Goal: Information Seeking & Learning: Find specific fact

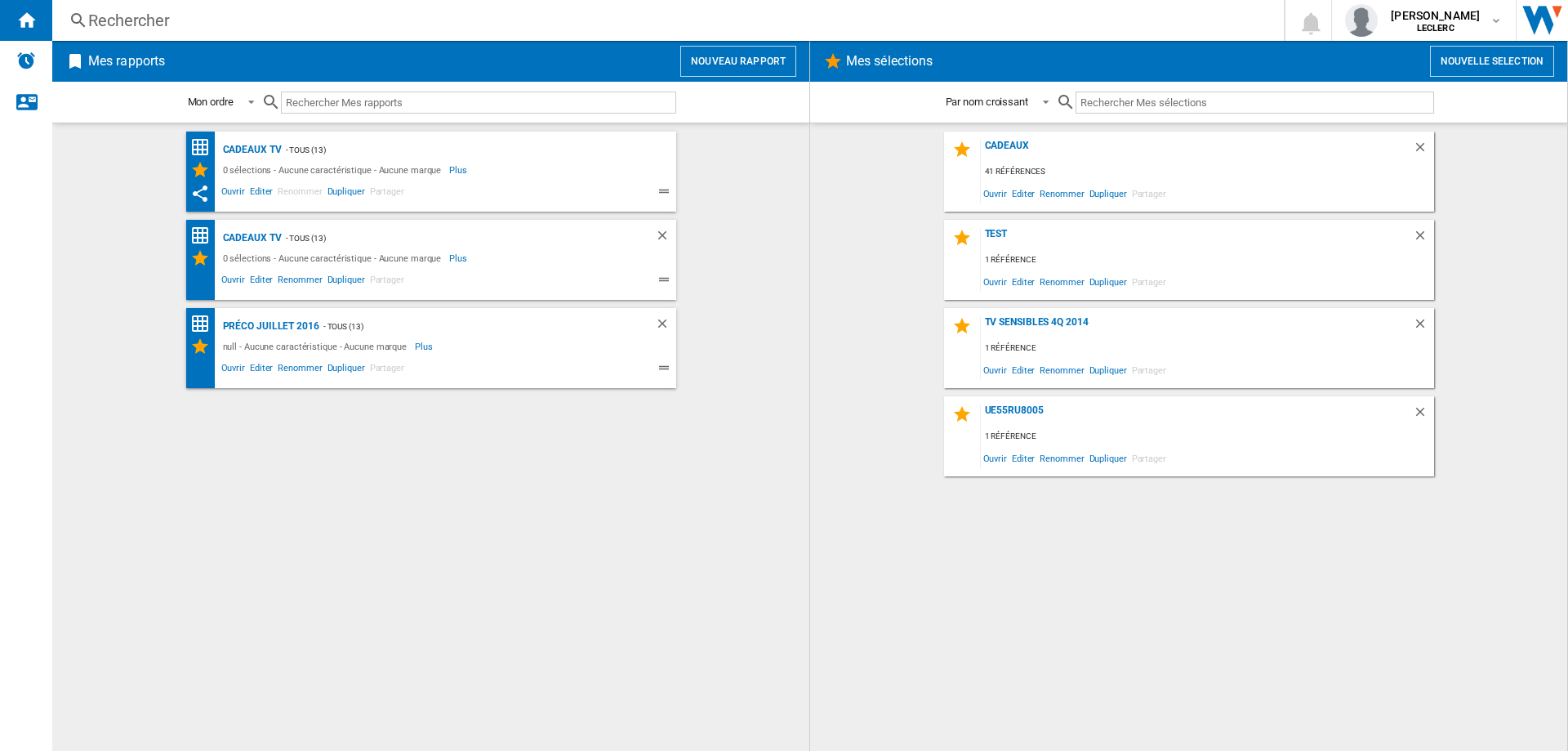
click at [160, 24] on div "Rechercher" at bounding box center [665, 20] width 1154 height 22
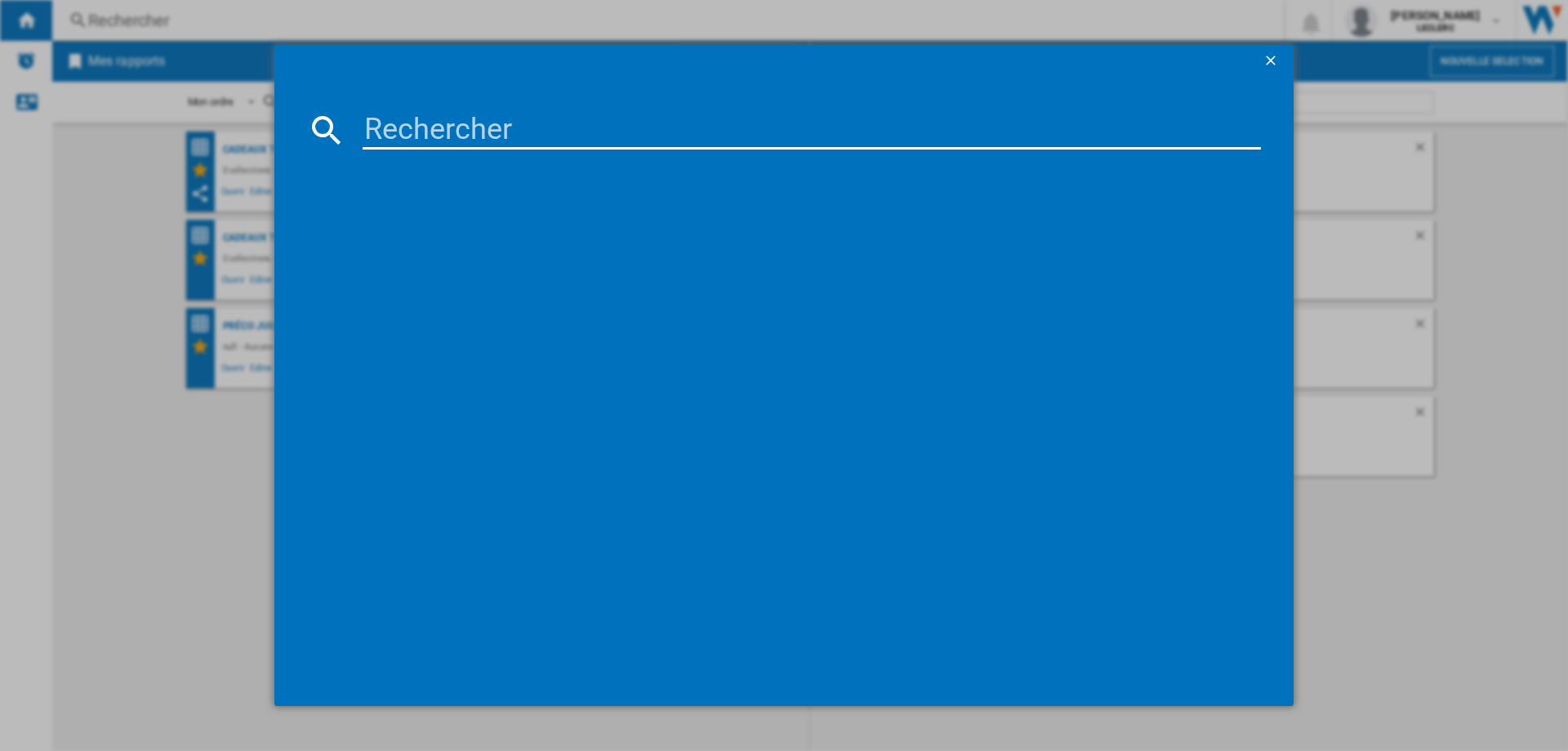
click at [588, 137] on input at bounding box center [812, 130] width 899 height 39
paste input "195949121296"
type input "195949121296"
click at [1272, 52] on ng-md-icon "getI18NText('BUTTONS.CLOSE_DIALOG')" at bounding box center [1273, 62] width 20 height 20
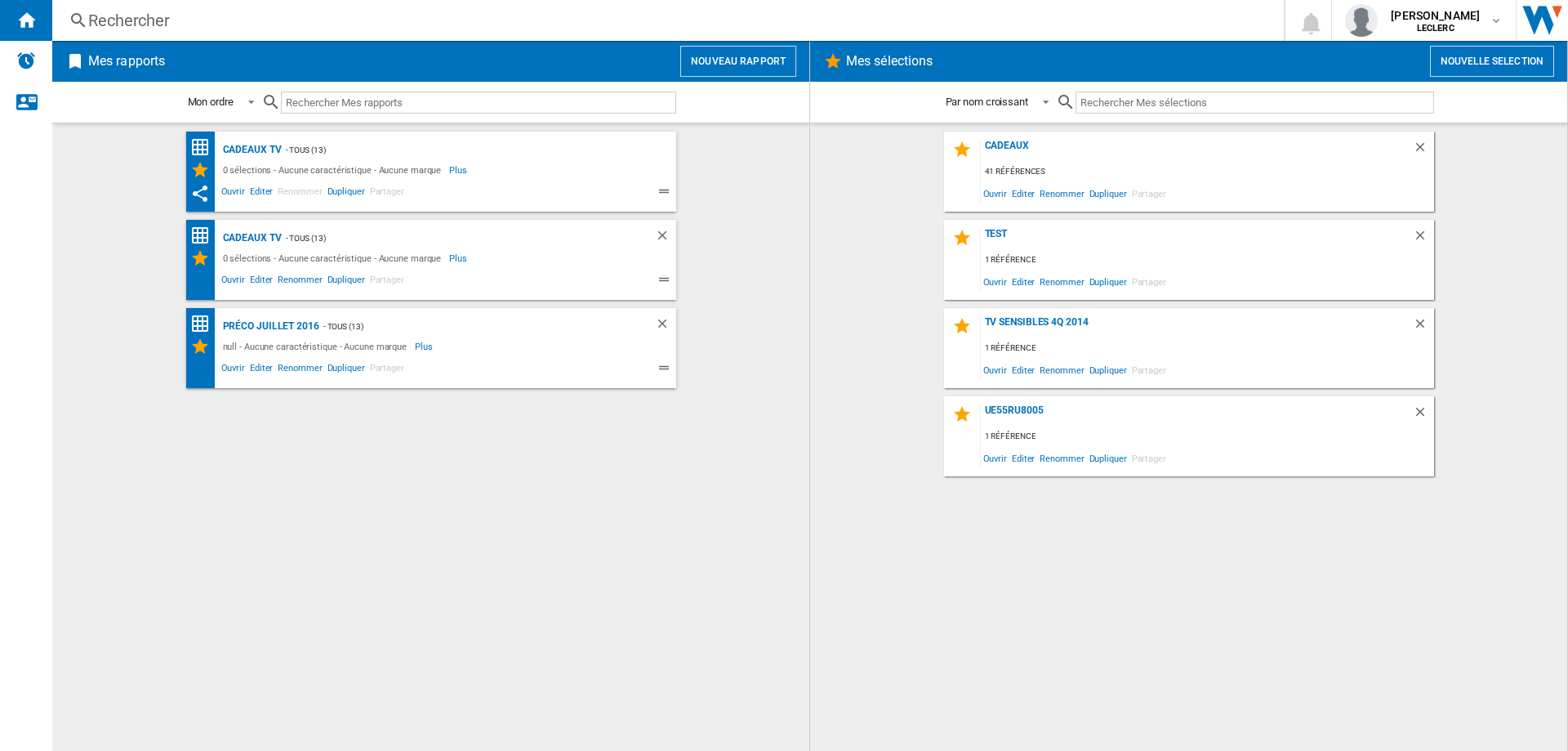
click at [229, 27] on div "Rechercher" at bounding box center [665, 20] width 1154 height 22
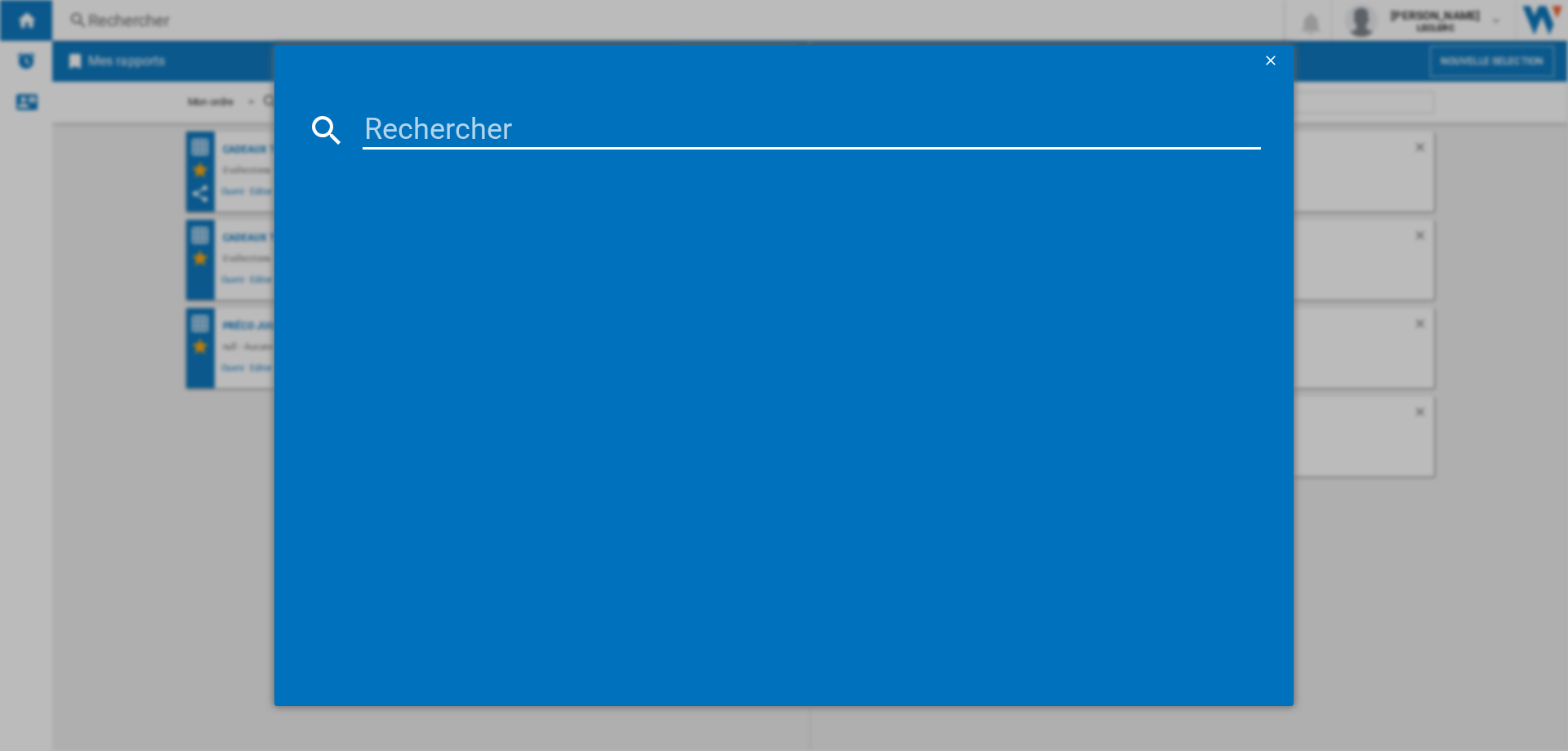
click at [534, 127] on input at bounding box center [812, 130] width 899 height 39
paste input "6971408152254"
type input "6971408152254"
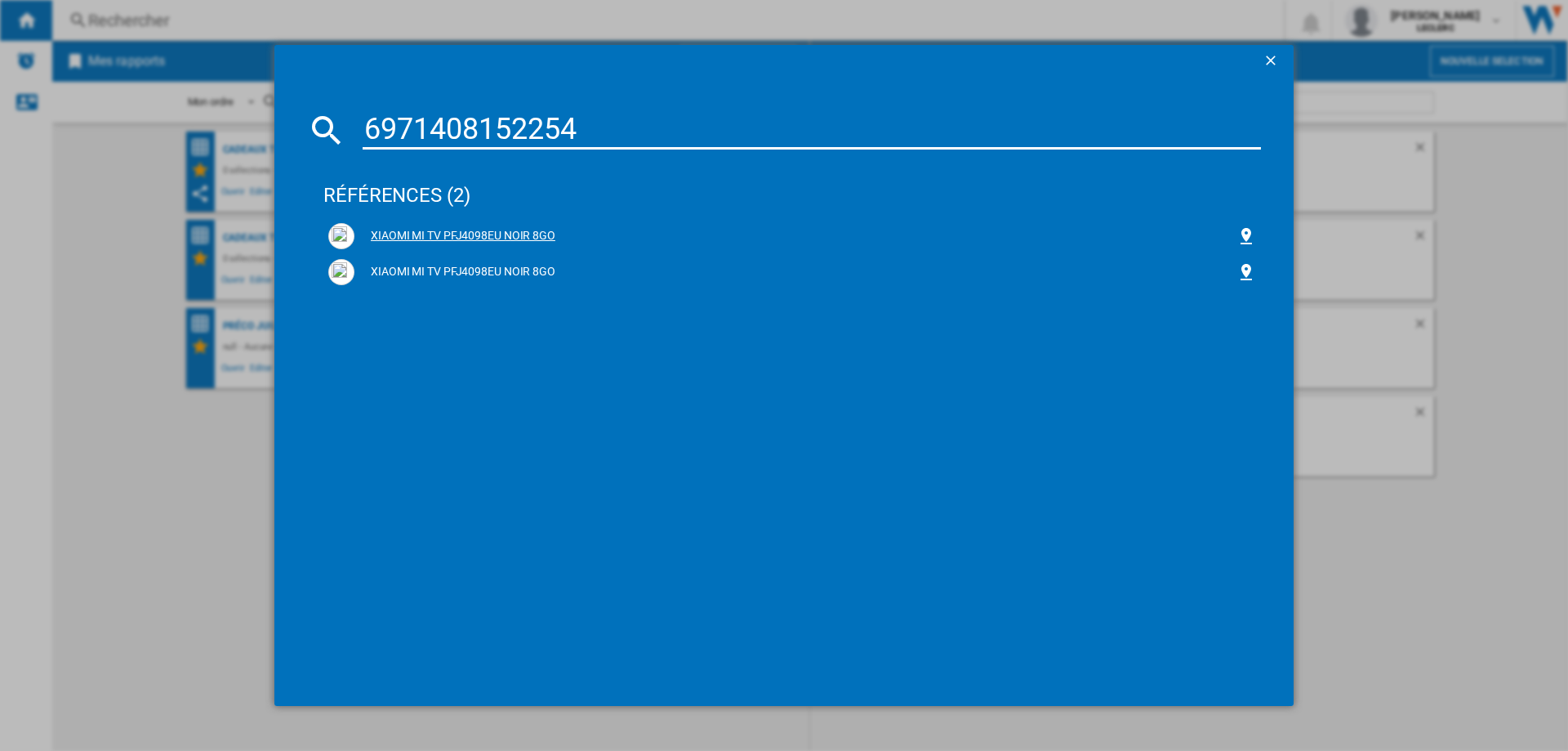
click at [499, 231] on div "XIAOMI MI TV PFJ4098EU NOIR 8GO" at bounding box center [795, 236] width 882 height 16
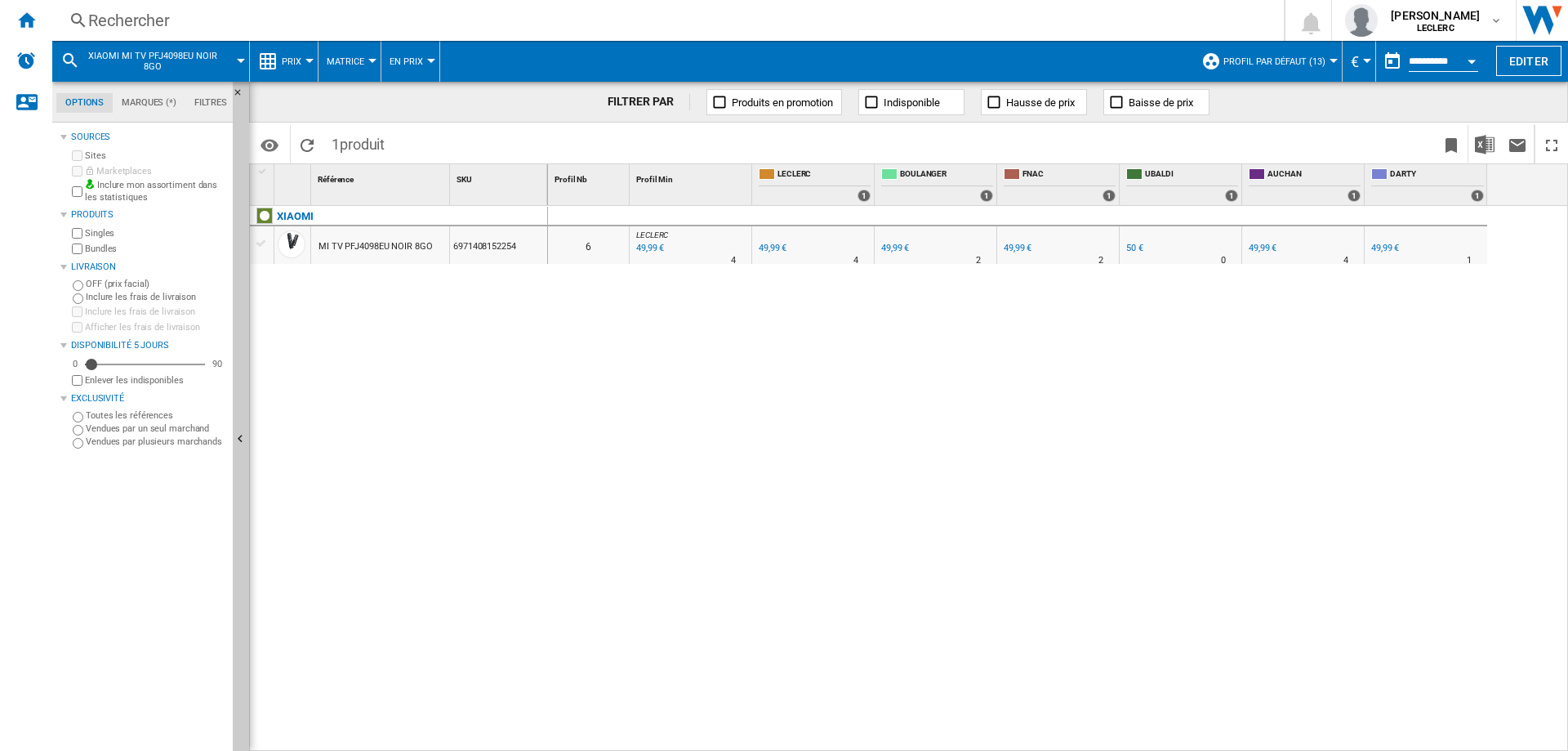
click at [162, 5] on div "Rechercher Rechercher 0 [PERSON_NAME] [PERSON_NAME] [PERSON_NAME] Mes paramètre…" at bounding box center [810, 21] width 1516 height 41
click at [163, 13] on div "Rechercher" at bounding box center [665, 20] width 1154 height 22
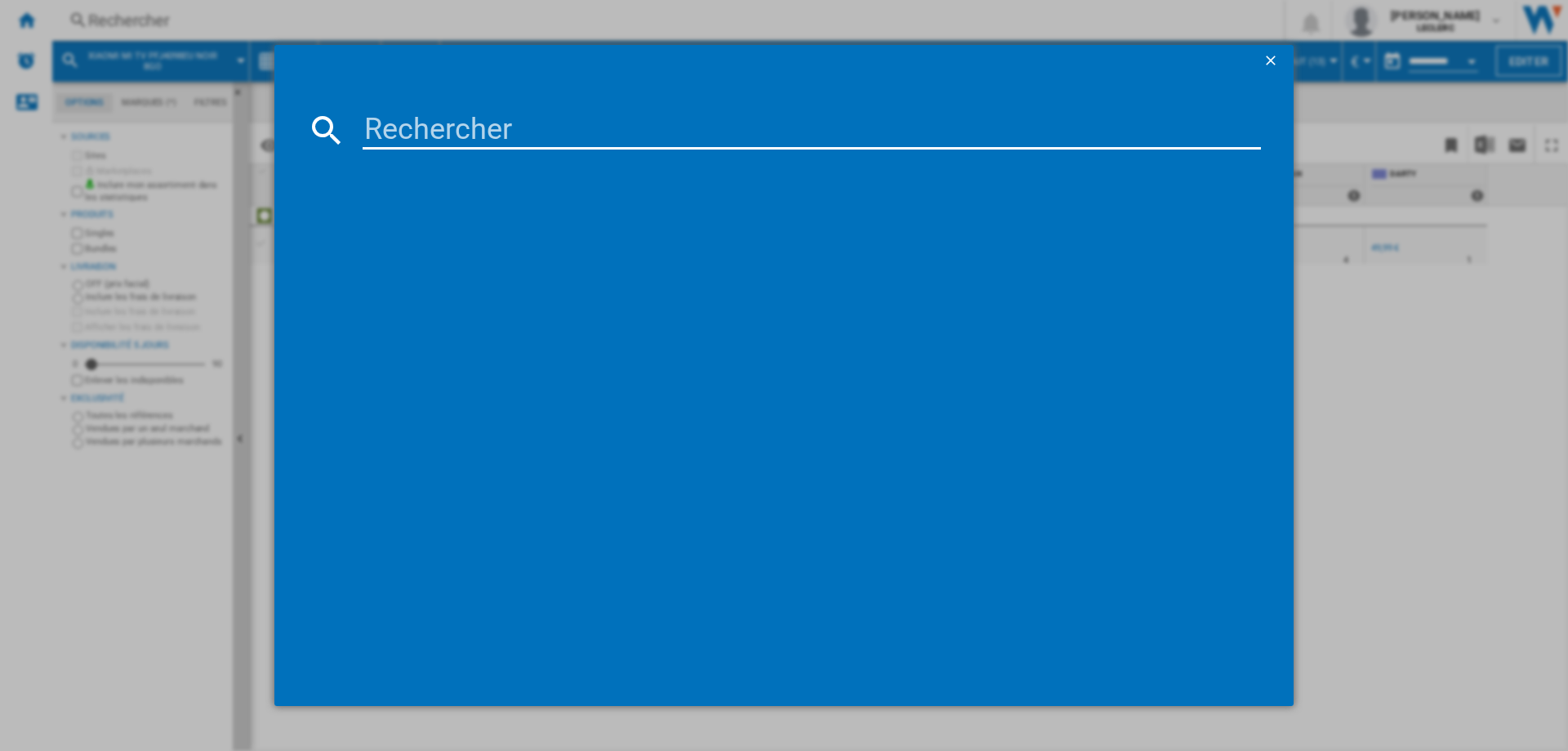
type input "190199320246"
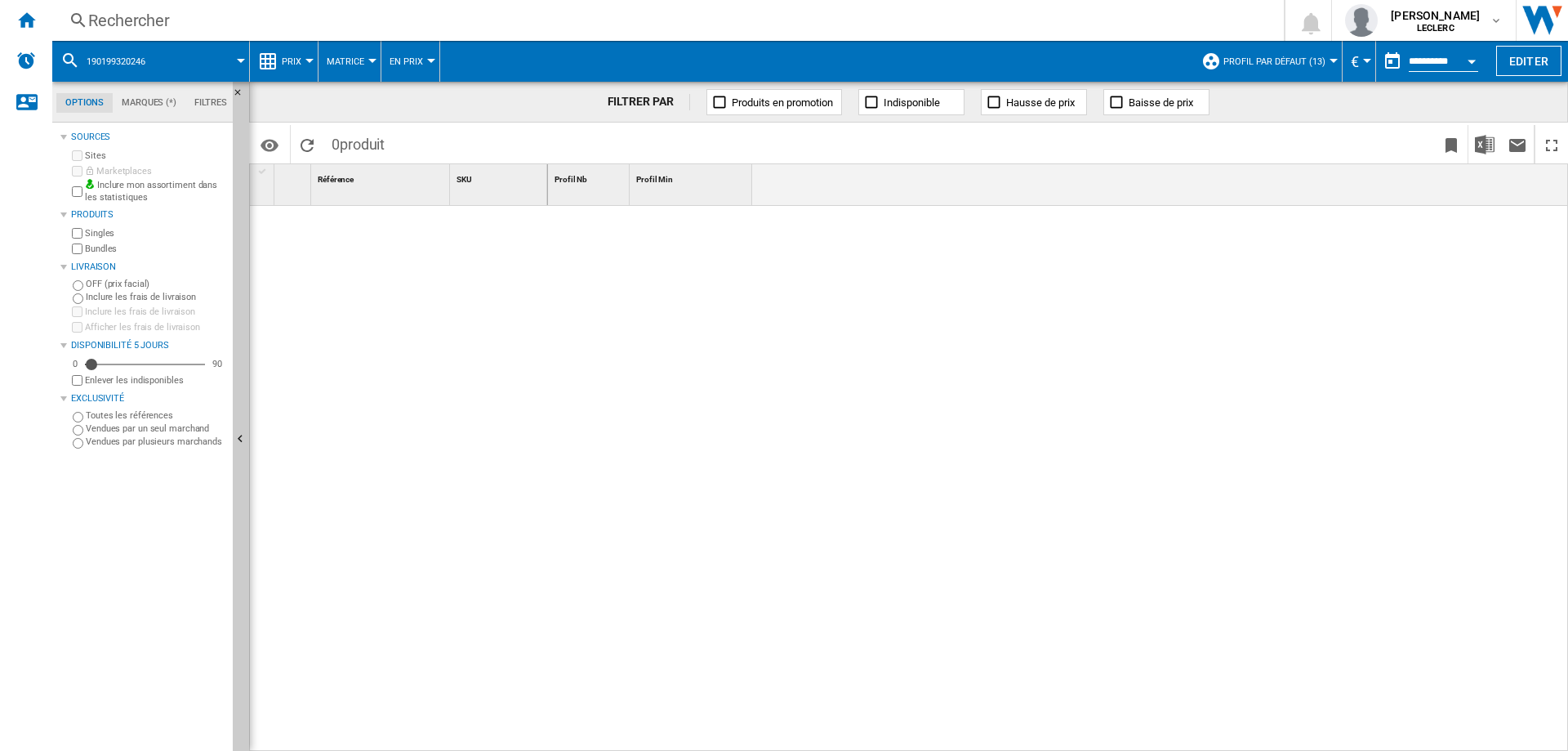
click at [221, 9] on div "Rechercher" at bounding box center [665, 20] width 1154 height 22
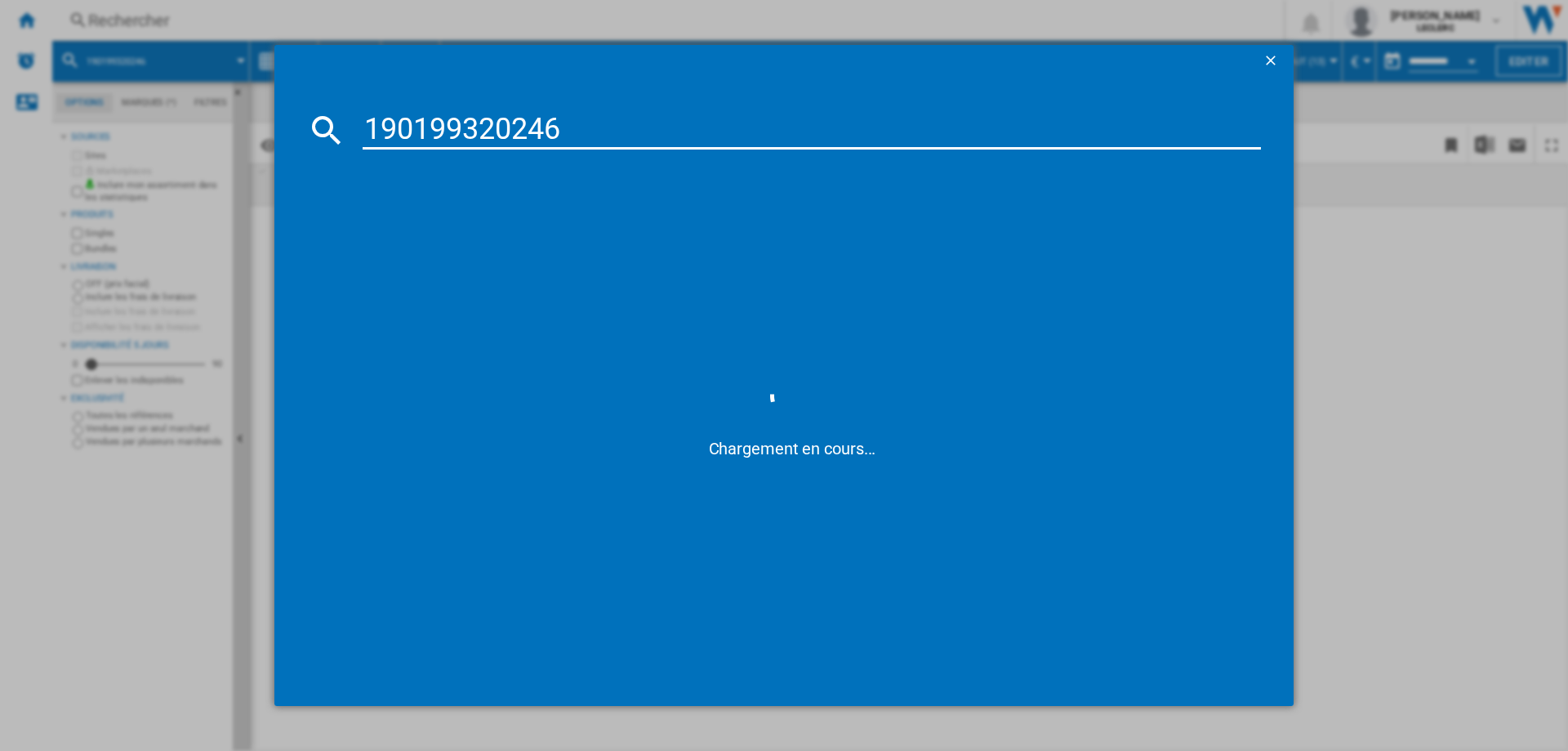
type input "0190199320246"
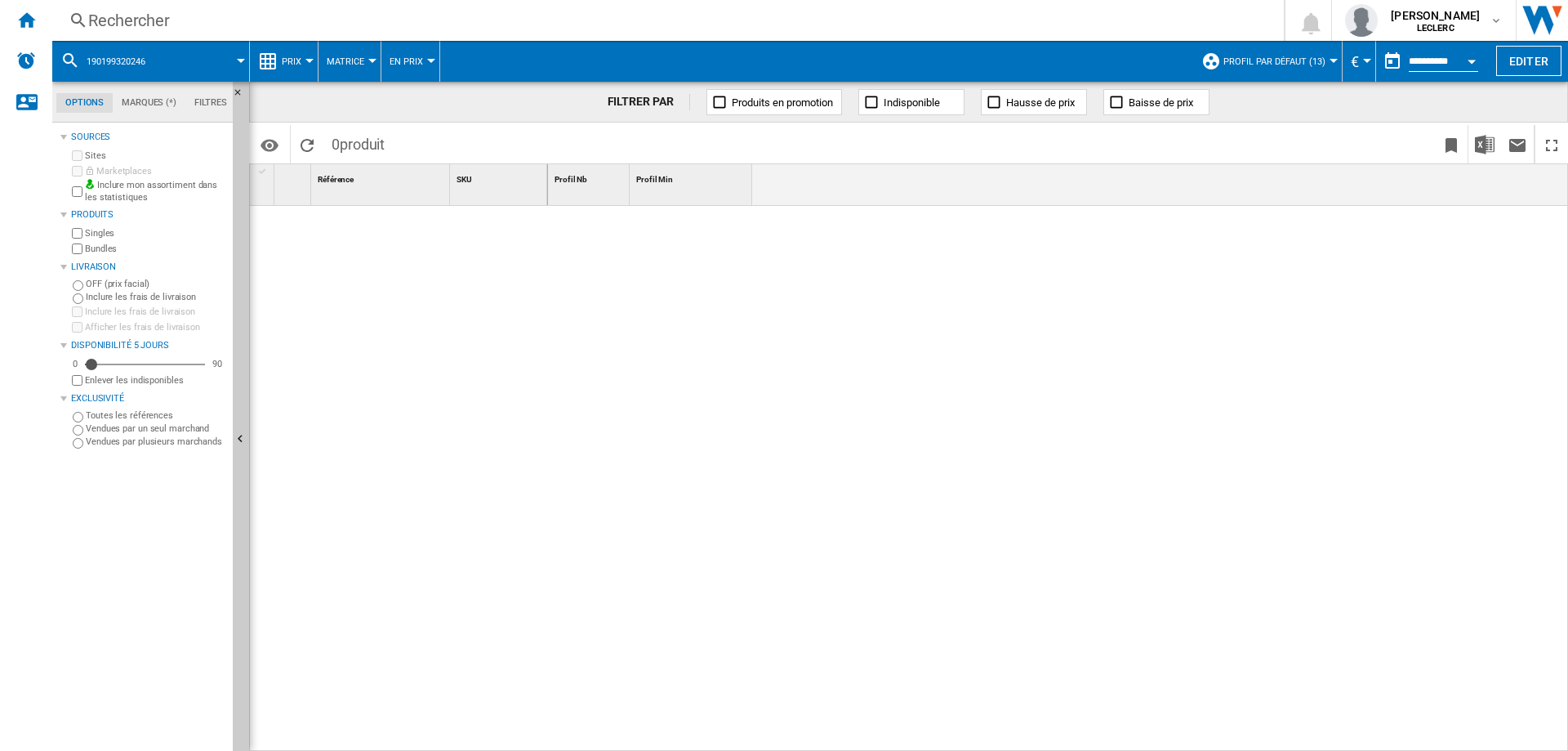
click at [153, 13] on div "Rechercher" at bounding box center [665, 20] width 1154 height 22
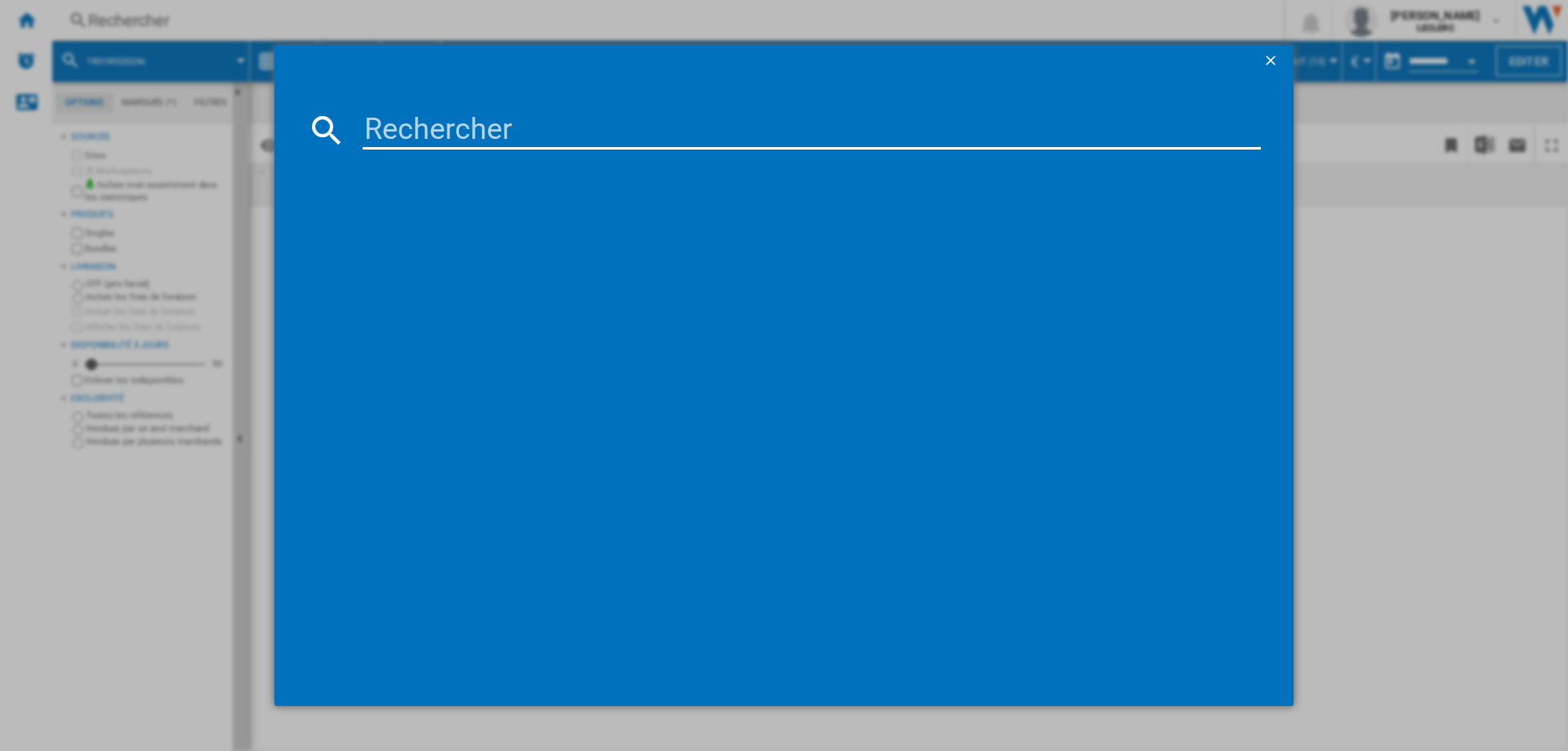
type input "6935364010805"
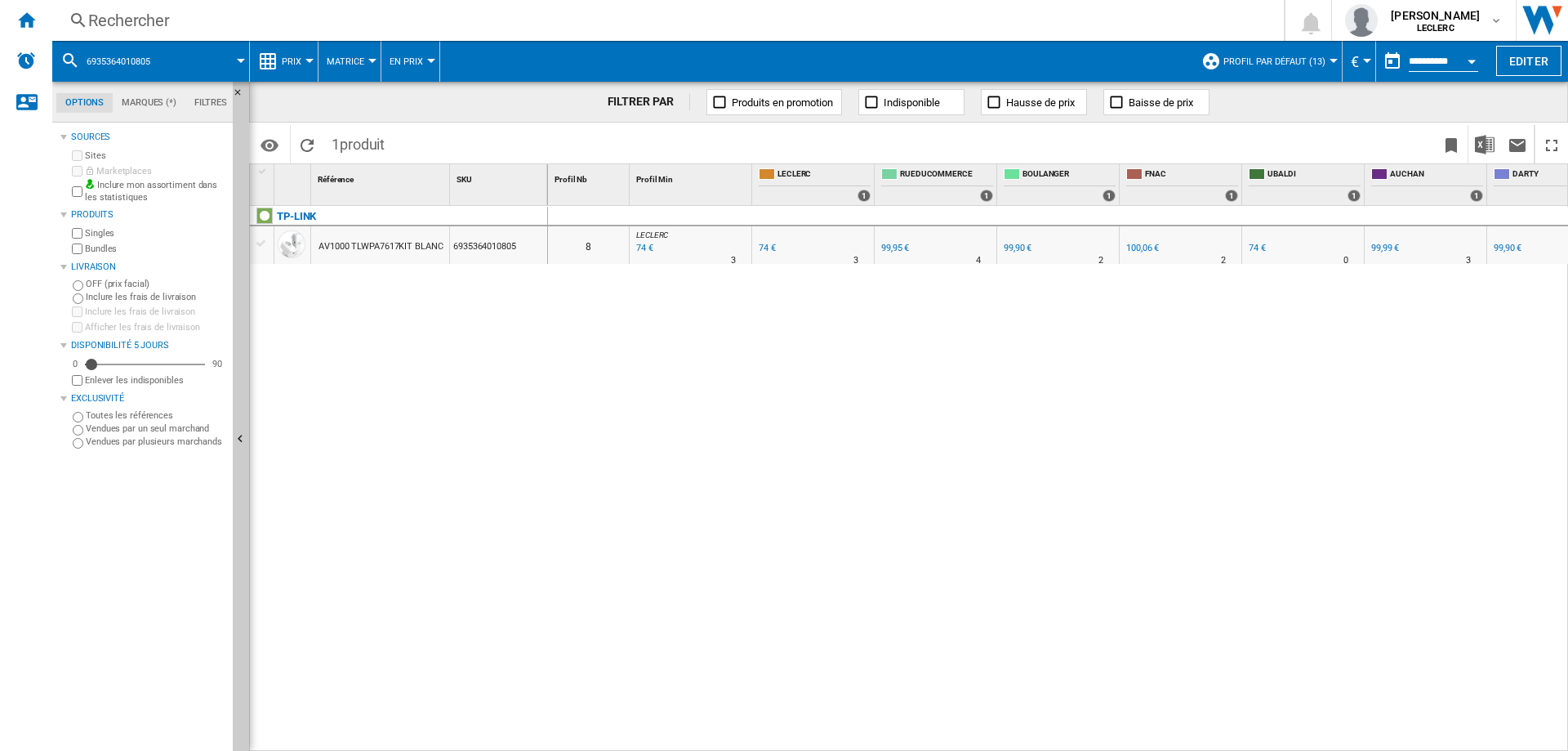
click at [1258, 247] on div "74 €" at bounding box center [1257, 248] width 17 height 11
click at [267, 22] on div "Rechercher" at bounding box center [665, 20] width 1154 height 22
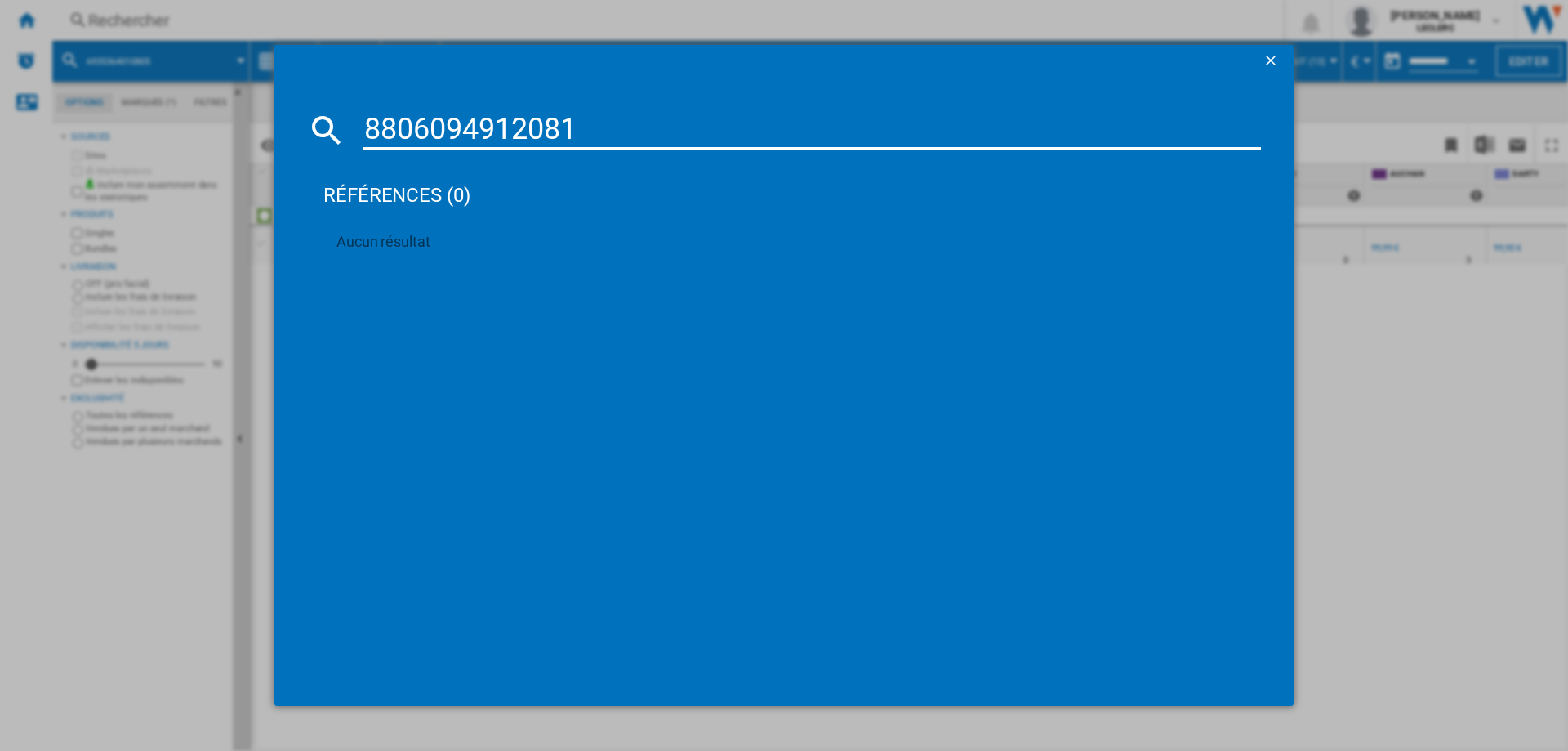
click at [513, 130] on input "8806094912081" at bounding box center [812, 130] width 899 height 39
paste input "128"
type input "8806094912128"
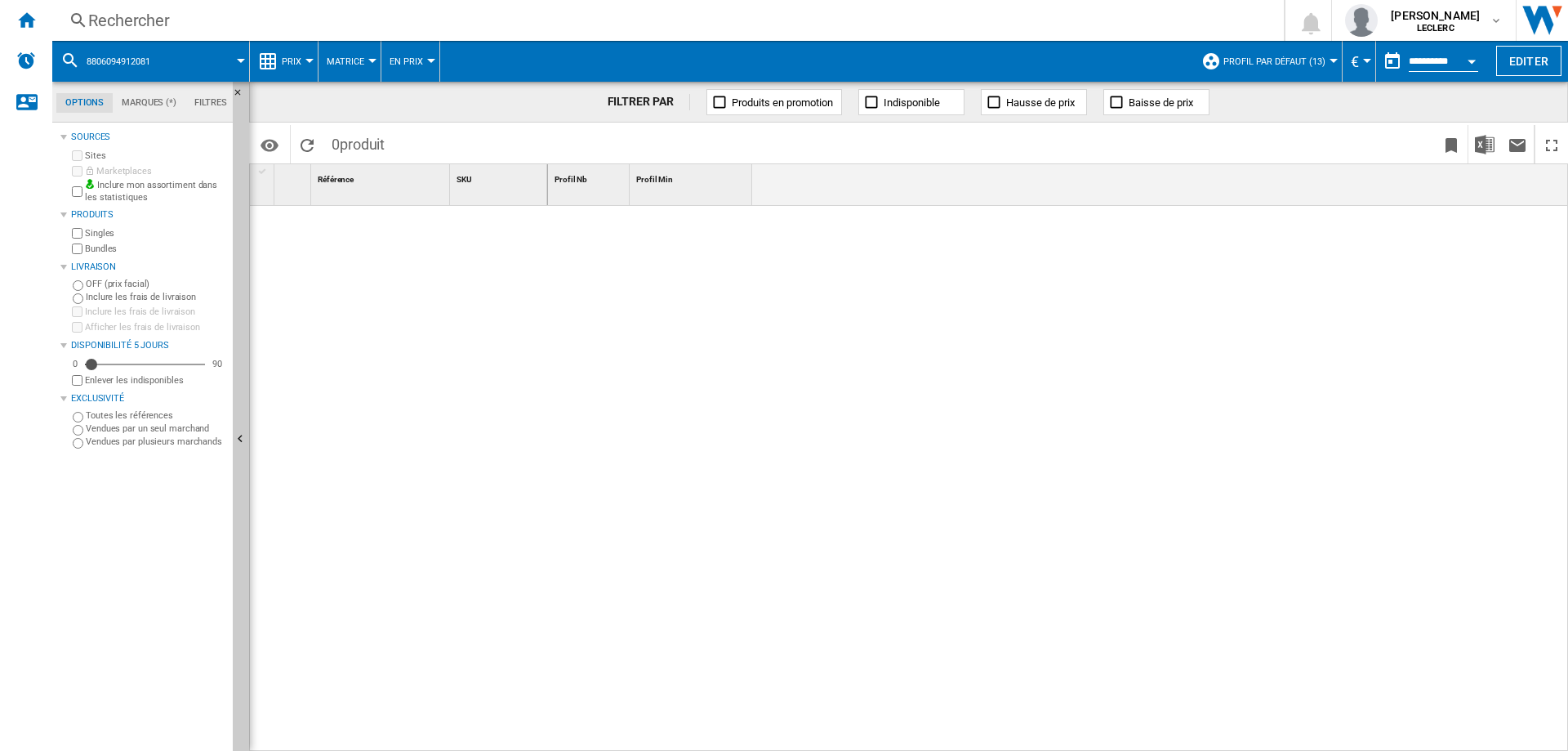
drag, startPoint x: 252, startPoint y: 21, endPoint x: 131, endPoint y: 17, distance: 121.1
click at [131, 17] on div "Rechercher" at bounding box center [665, 20] width 1154 height 22
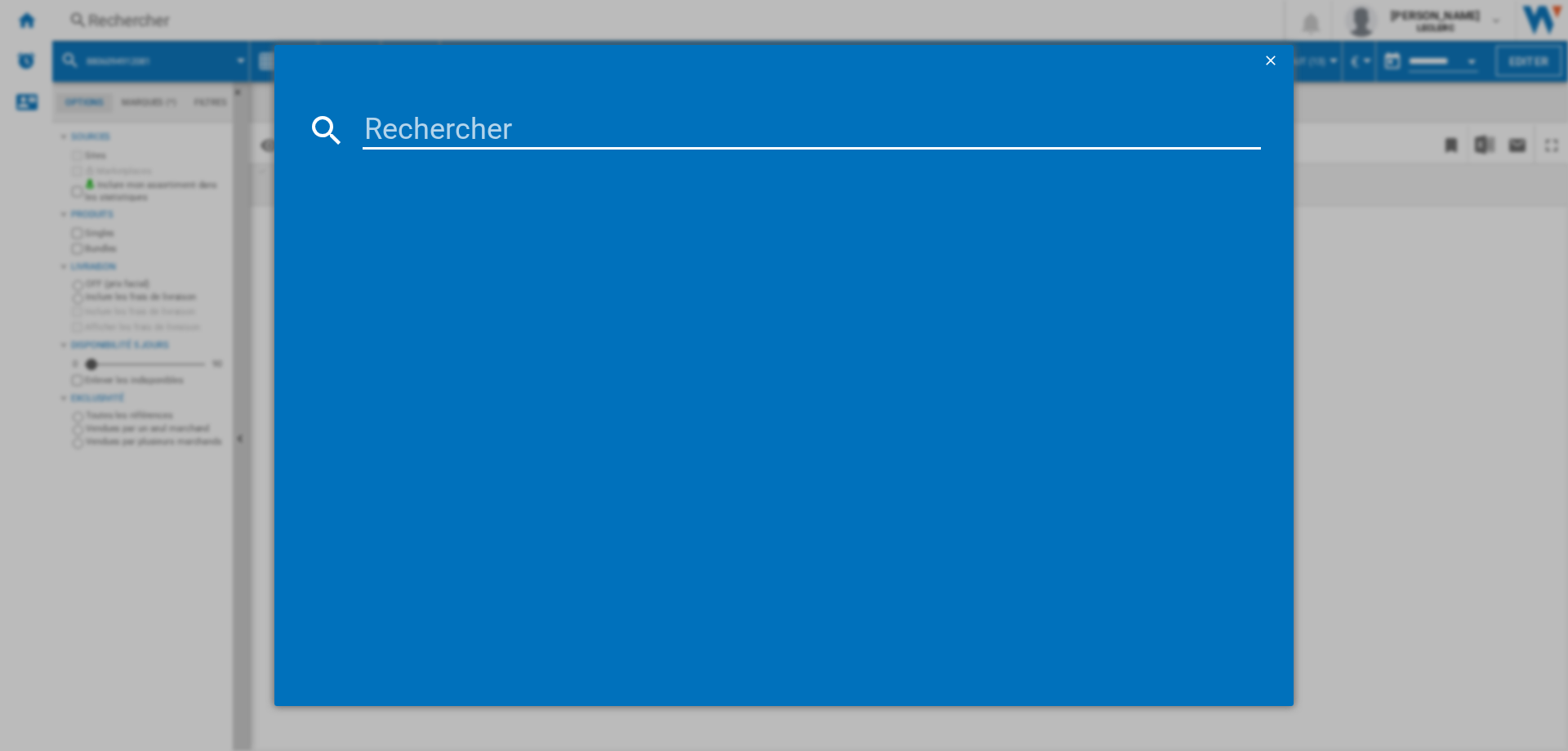
type input "6935364089511"
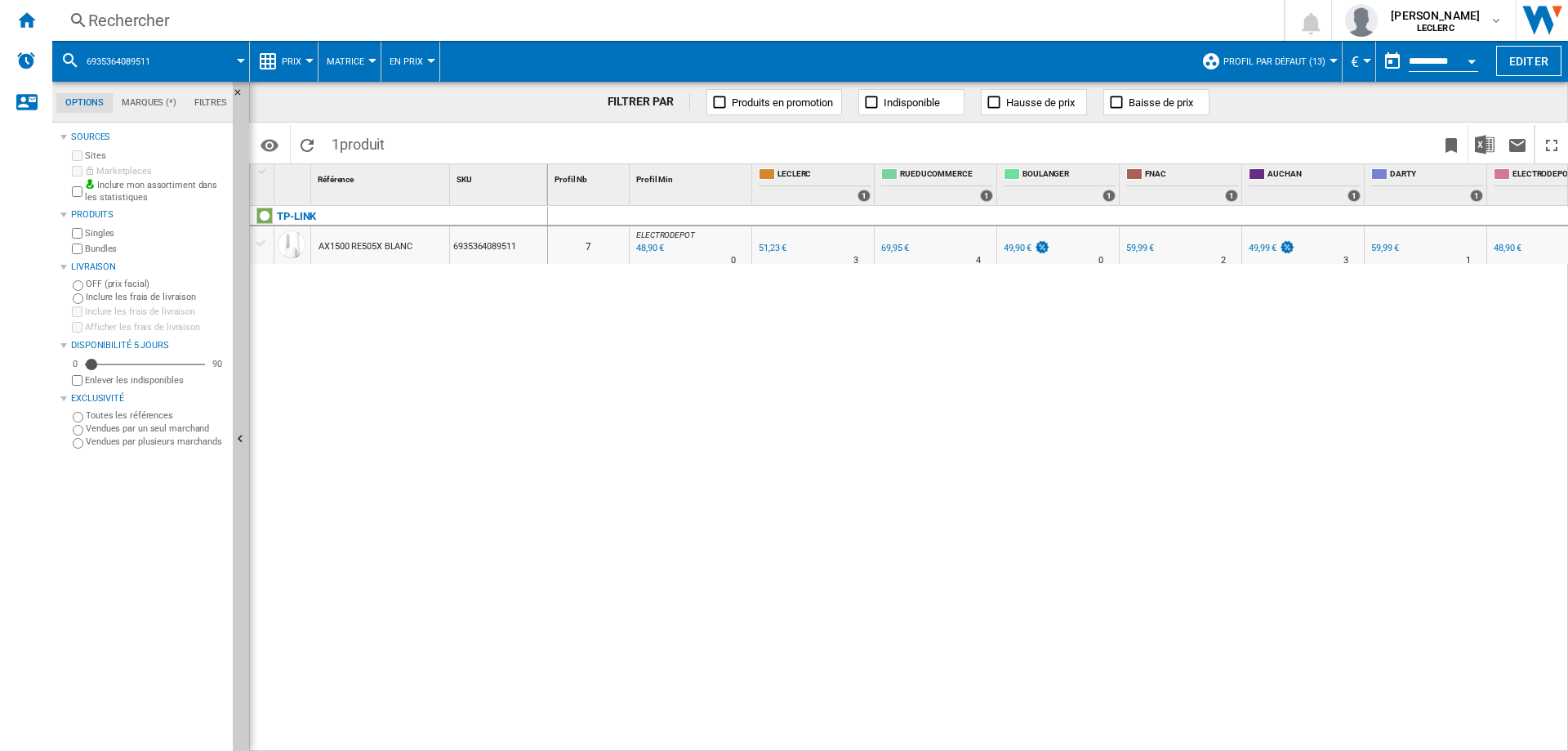
click at [645, 249] on div "48,90 €" at bounding box center [649, 249] width 30 height 16
click at [415, 15] on div "Rechercher" at bounding box center [665, 20] width 1154 height 22
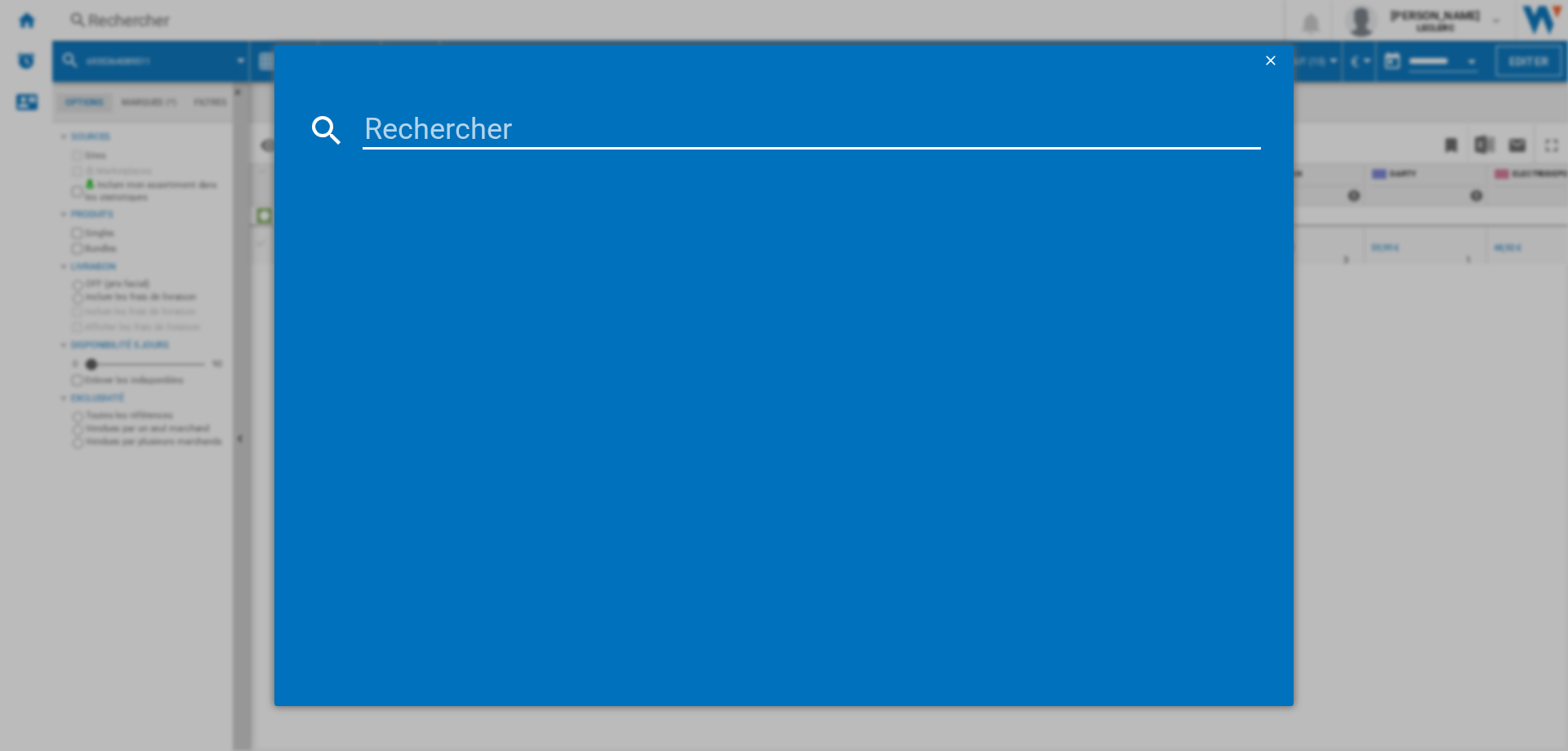
type input "8806092709904"
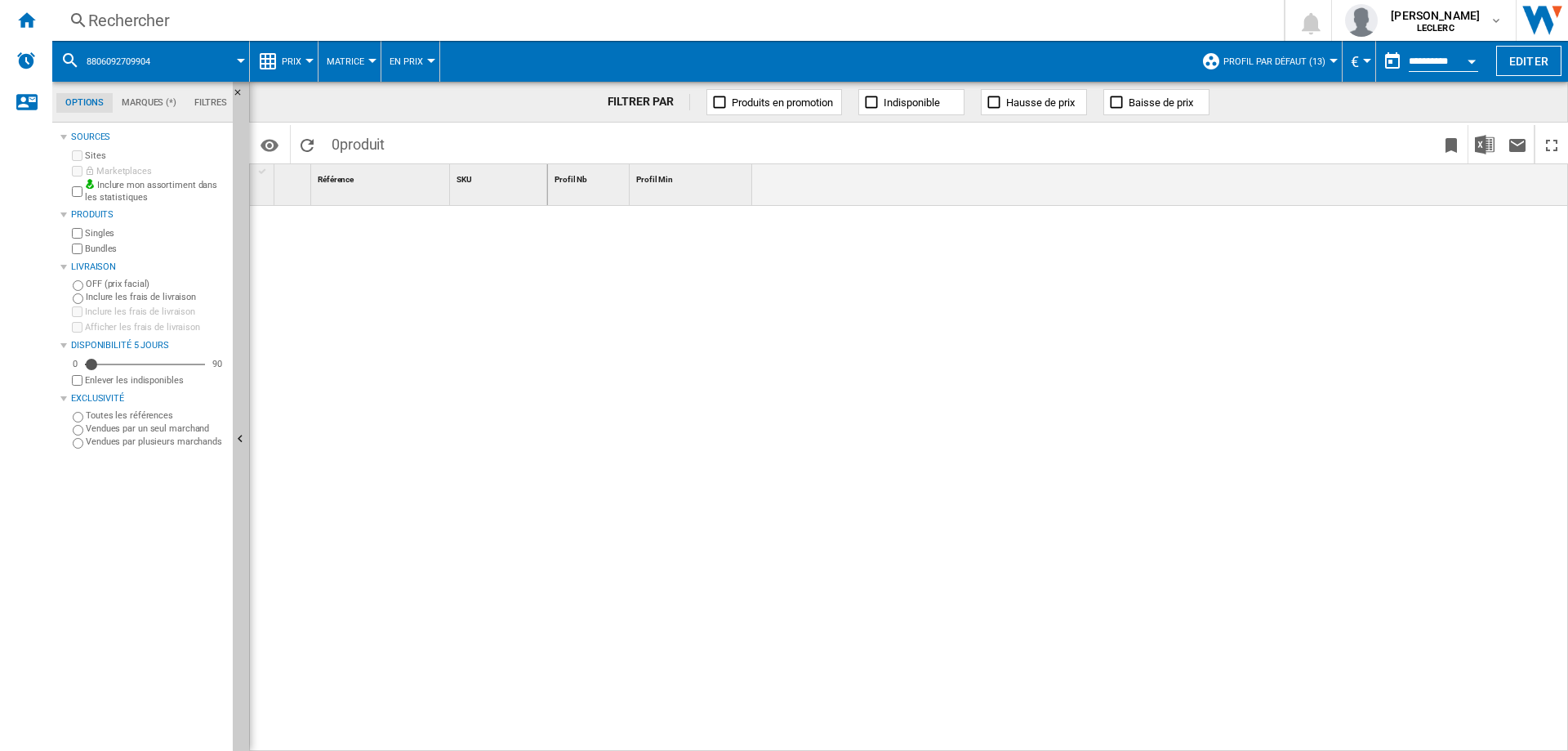
drag, startPoint x: 129, startPoint y: 20, endPoint x: 103, endPoint y: 15, distance: 26.5
click at [103, 15] on div "Rechercher" at bounding box center [665, 20] width 1154 height 22
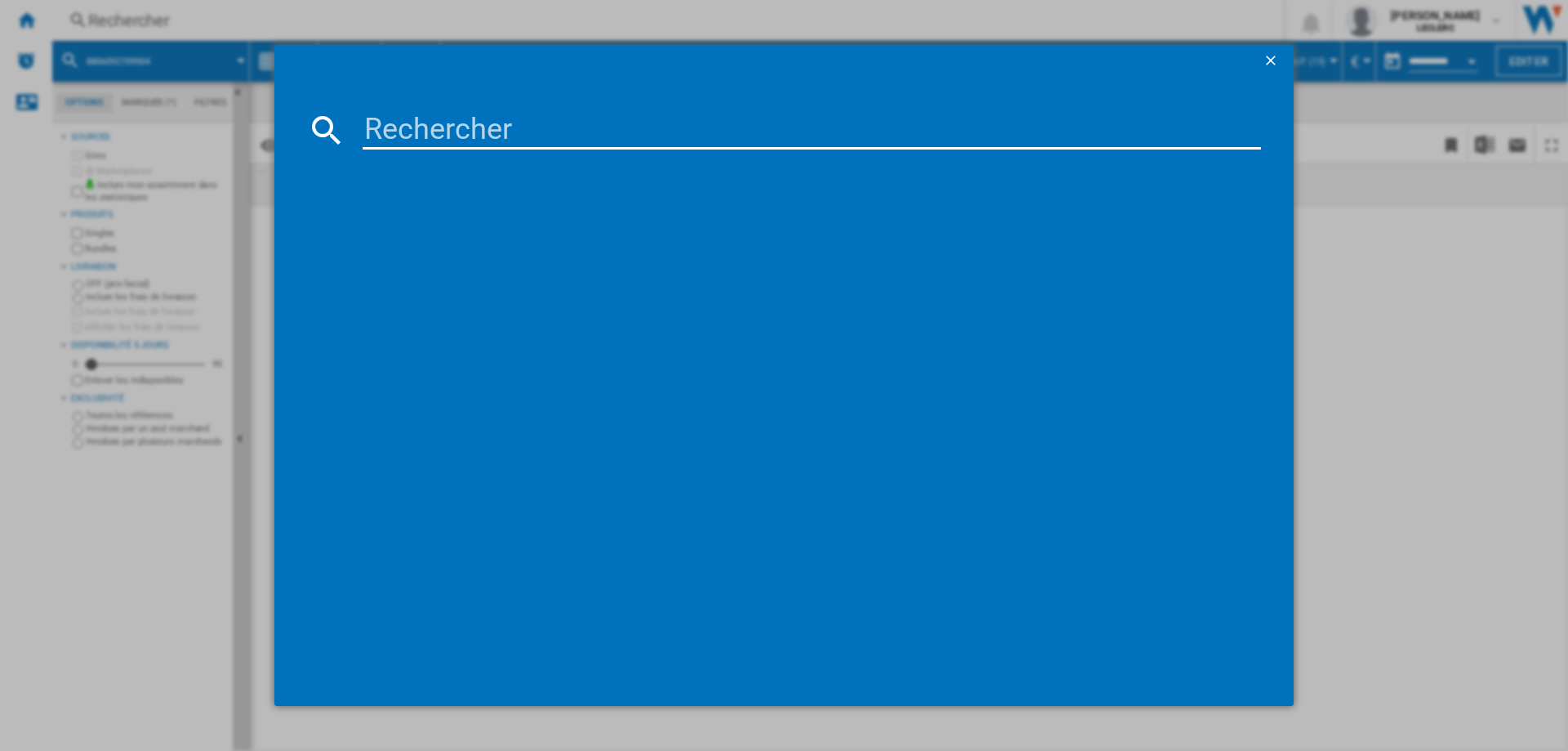
type input "8806092709843"
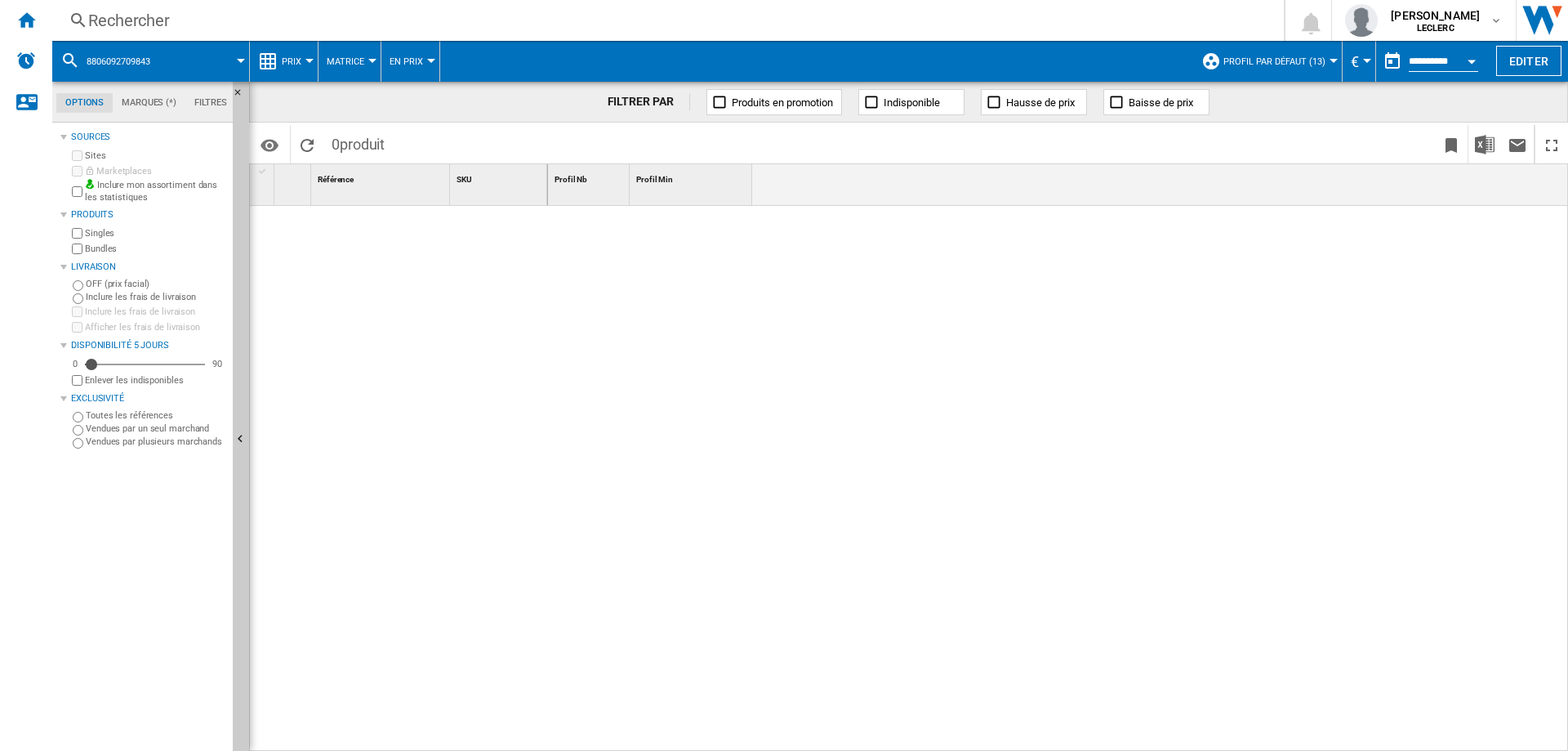
click at [134, 31] on div "Rechercher" at bounding box center [665, 20] width 1154 height 22
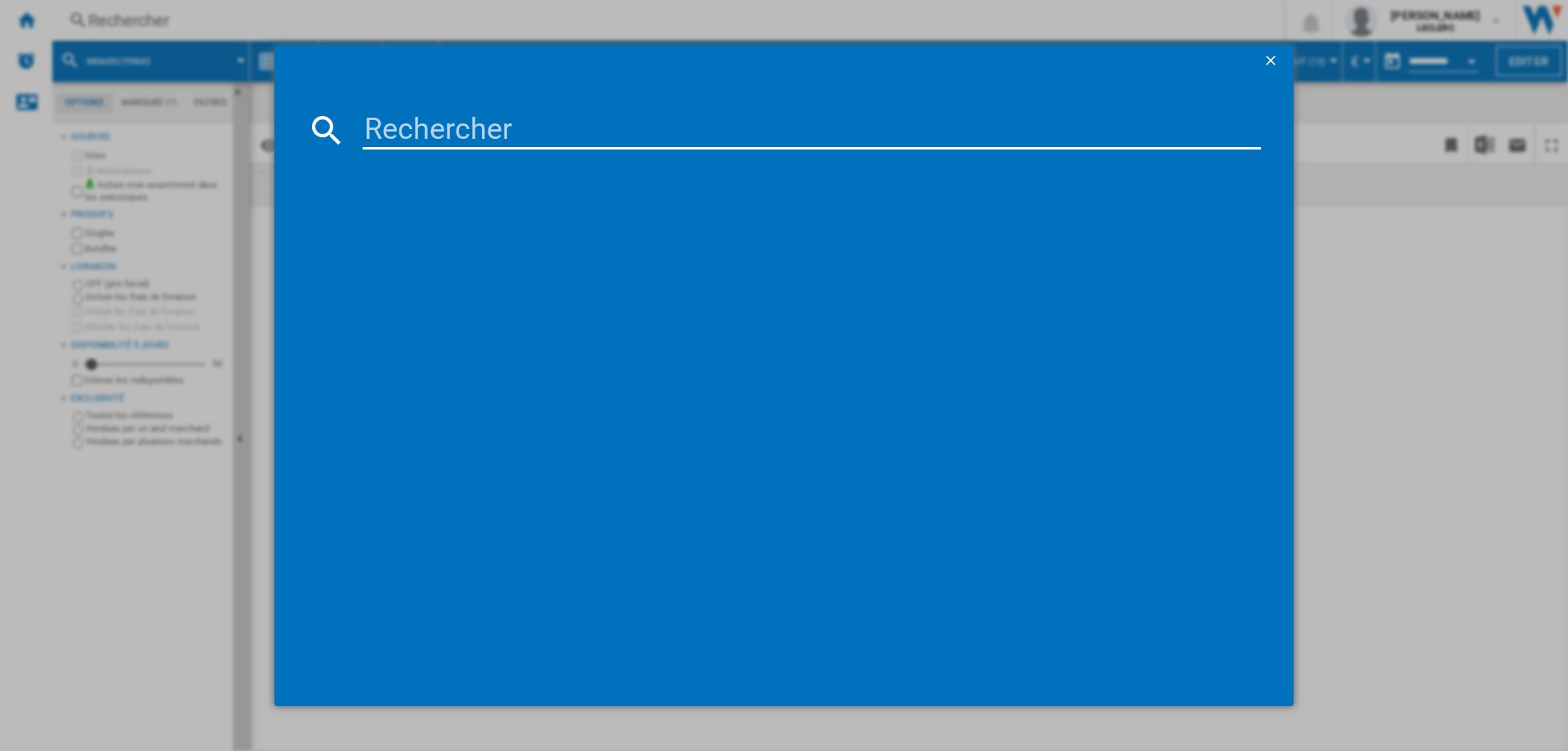
type input "745883825066"
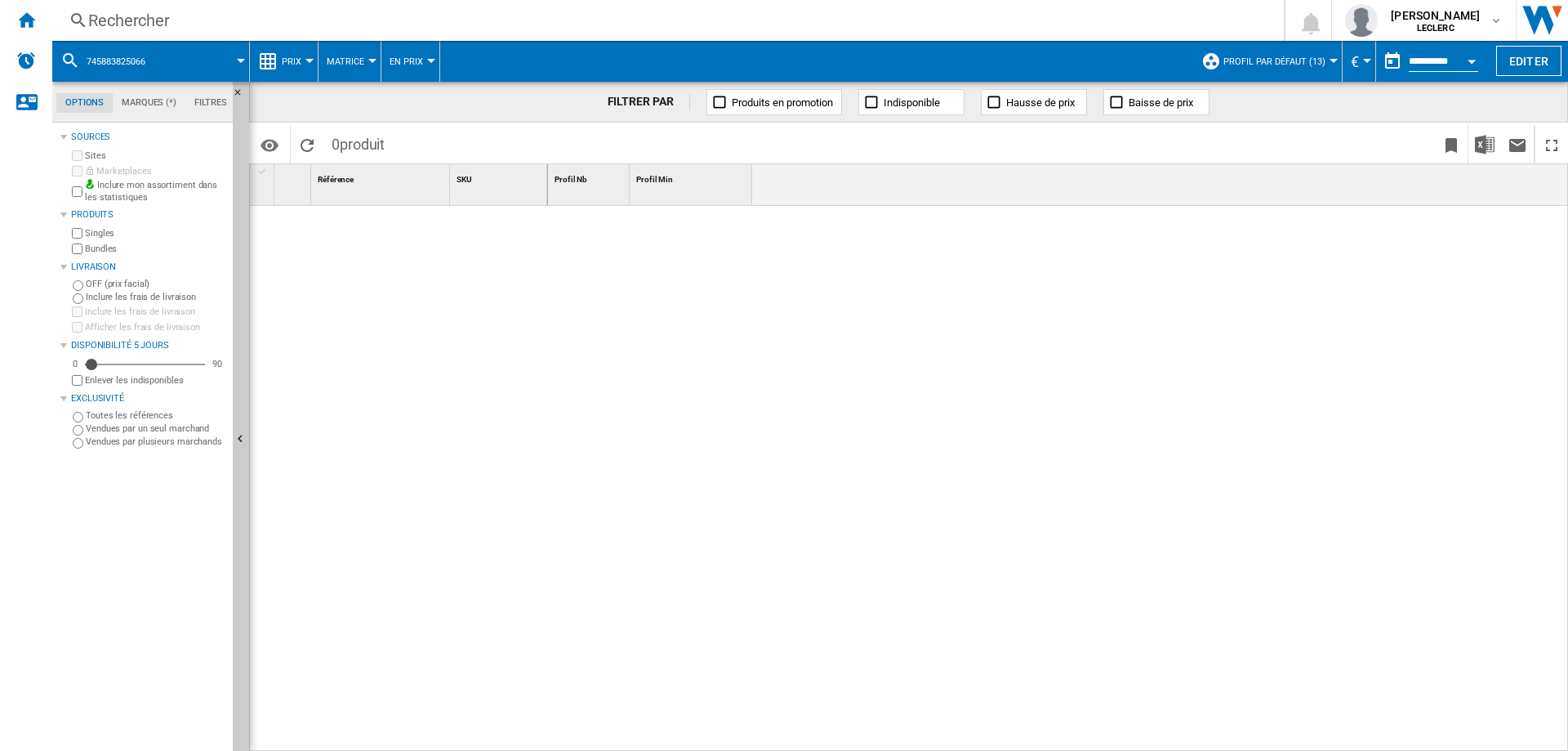
click at [311, 22] on div "Rechercher" at bounding box center [665, 20] width 1154 height 22
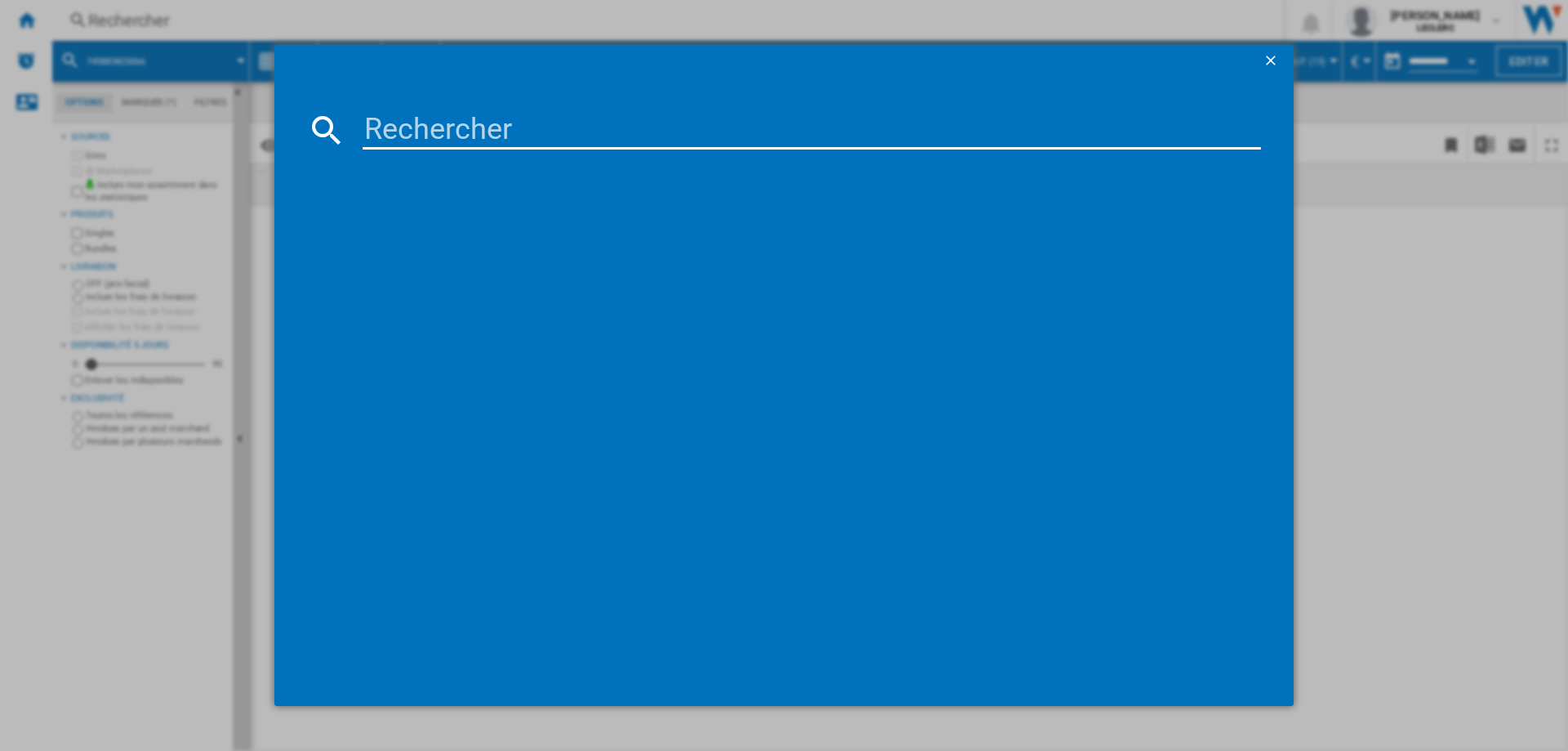
type input "[CREDIT_CARD_NUMBER]"
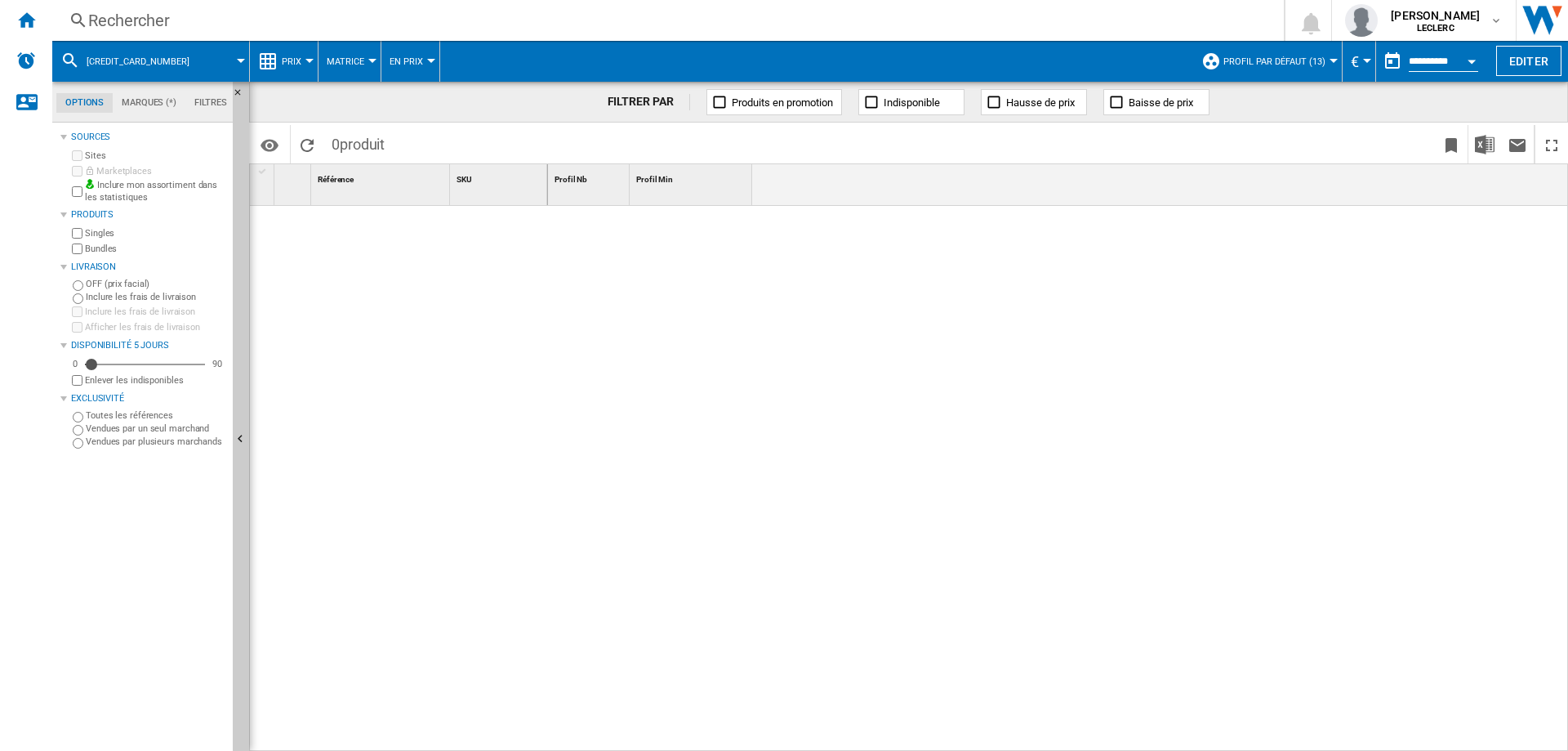
click at [120, 22] on div "Rechercher" at bounding box center [665, 20] width 1154 height 22
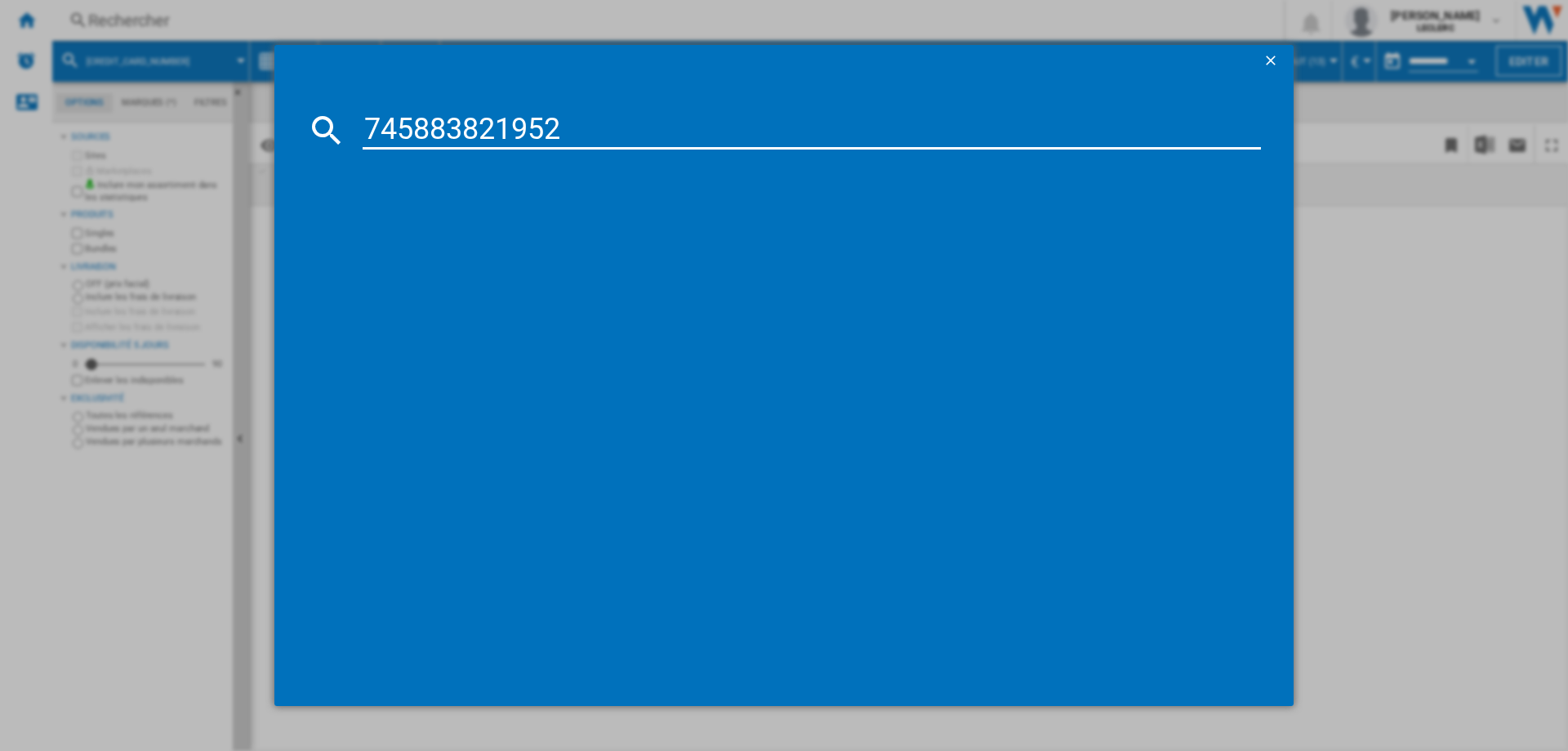
type input "745883821952"
click at [1265, 67] on ng-md-icon "getI18NText('BUTTONS.CLOSE_DIALOG')" at bounding box center [1273, 62] width 20 height 20
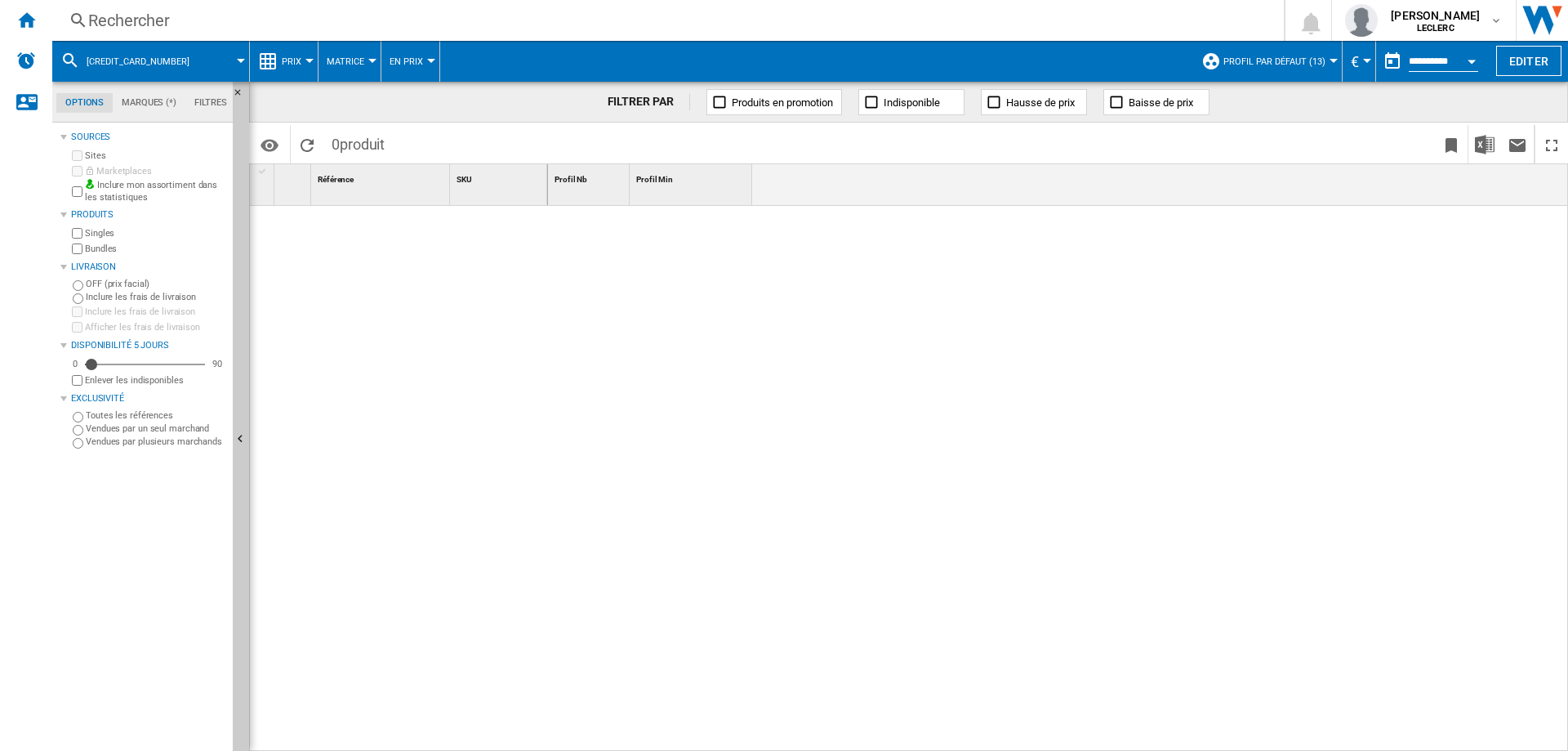
click at [139, 14] on div "Rechercher" at bounding box center [665, 20] width 1154 height 22
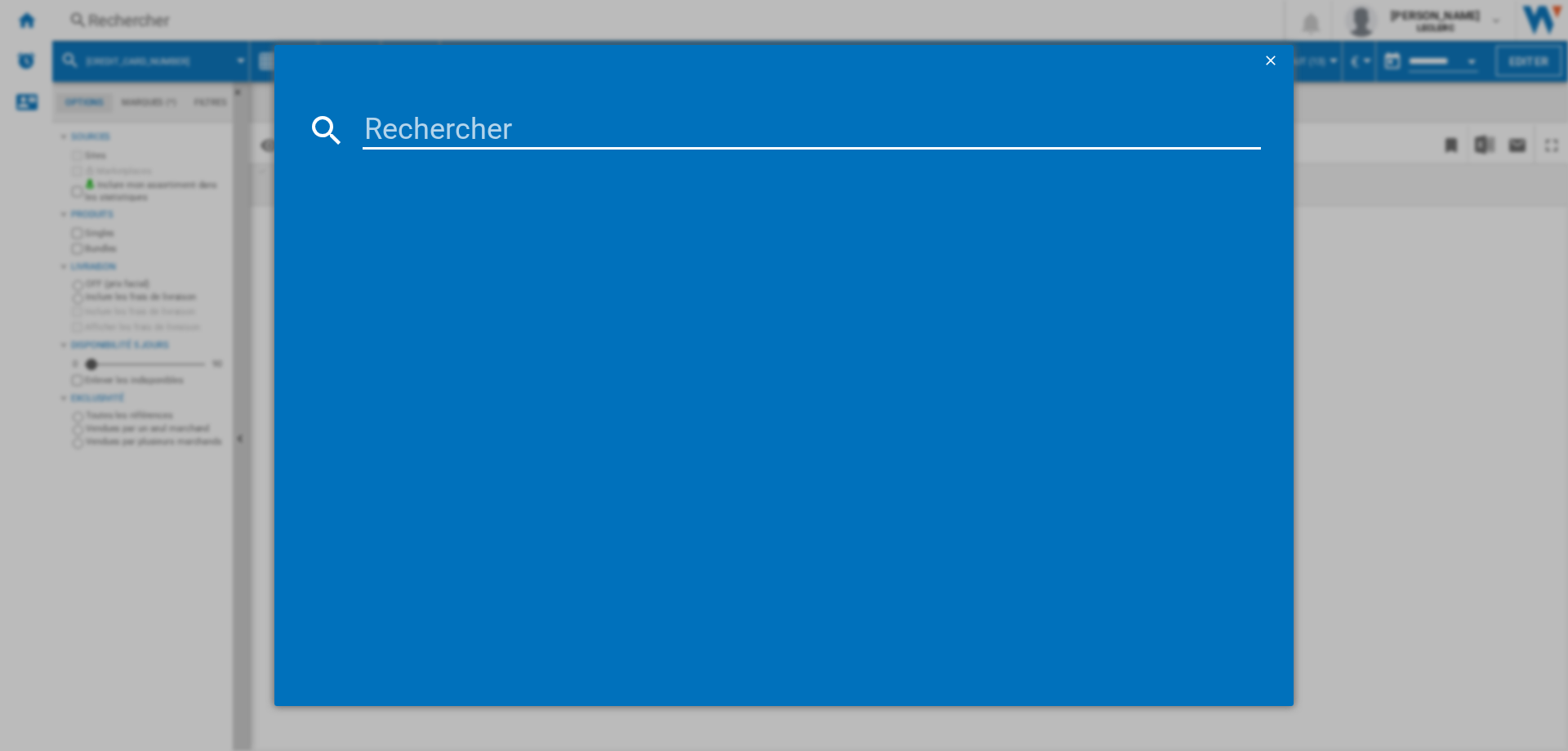
type input "6935364089184"
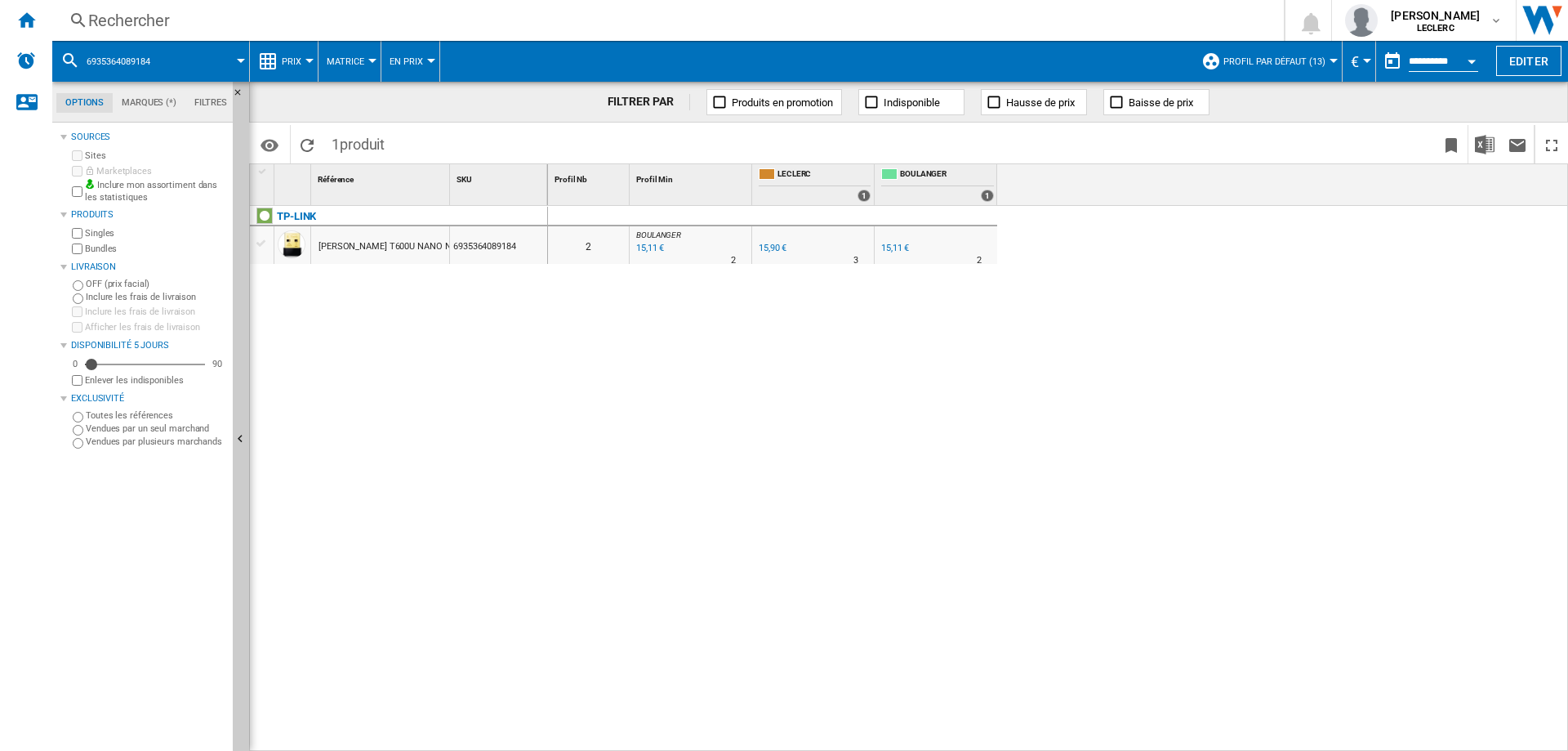
click at [652, 249] on div "15,11 €" at bounding box center [649, 249] width 30 height 16
click at [205, 13] on div "Rechercher" at bounding box center [665, 20] width 1154 height 22
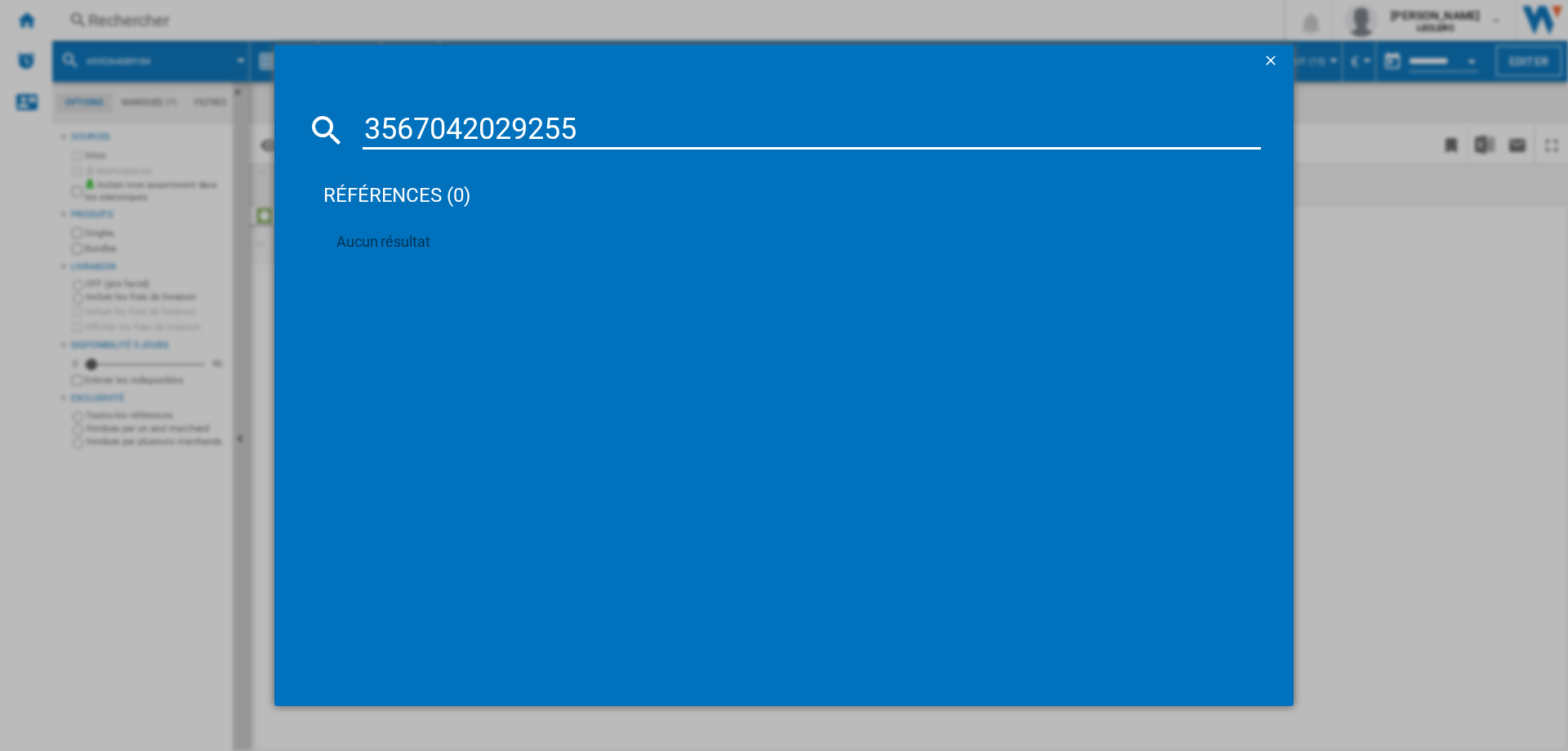
click at [546, 130] on input "3567042029255" at bounding box center [812, 130] width 899 height 39
paste input "8006023330782"
type input "8006023330782"
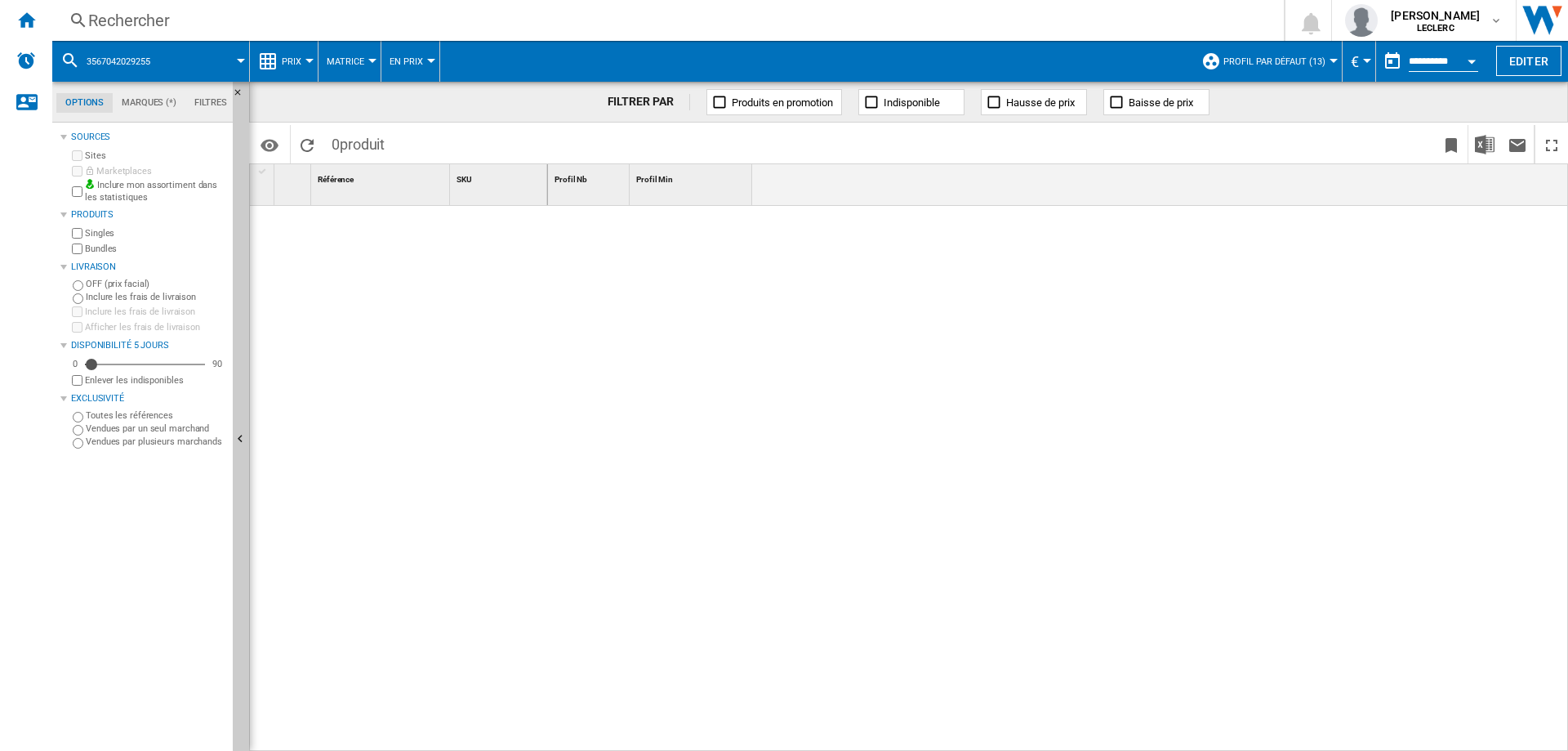
click at [421, 17] on div "Rechercher" at bounding box center [665, 20] width 1154 height 22
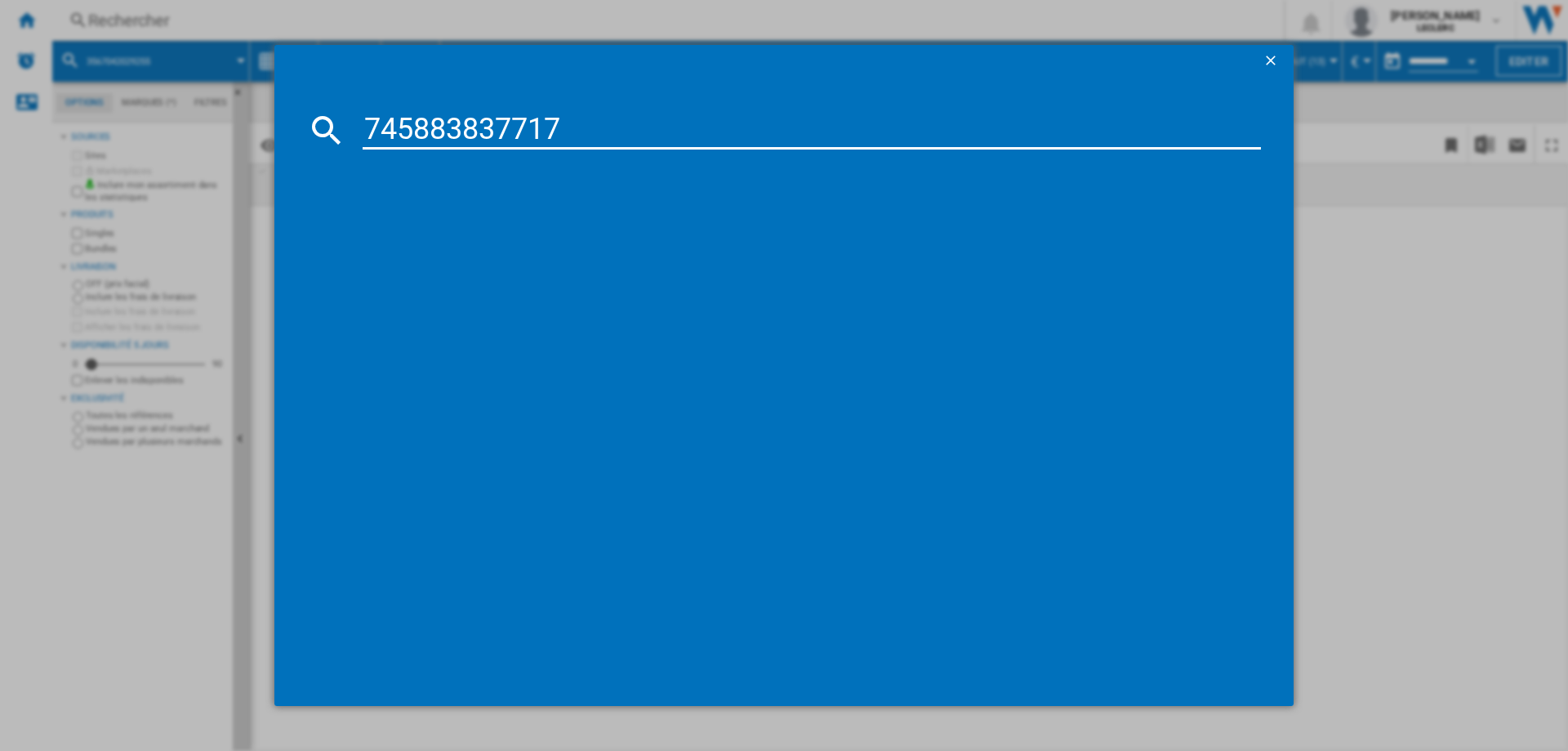
type input "745883837717"
